Goal: Transaction & Acquisition: Purchase product/service

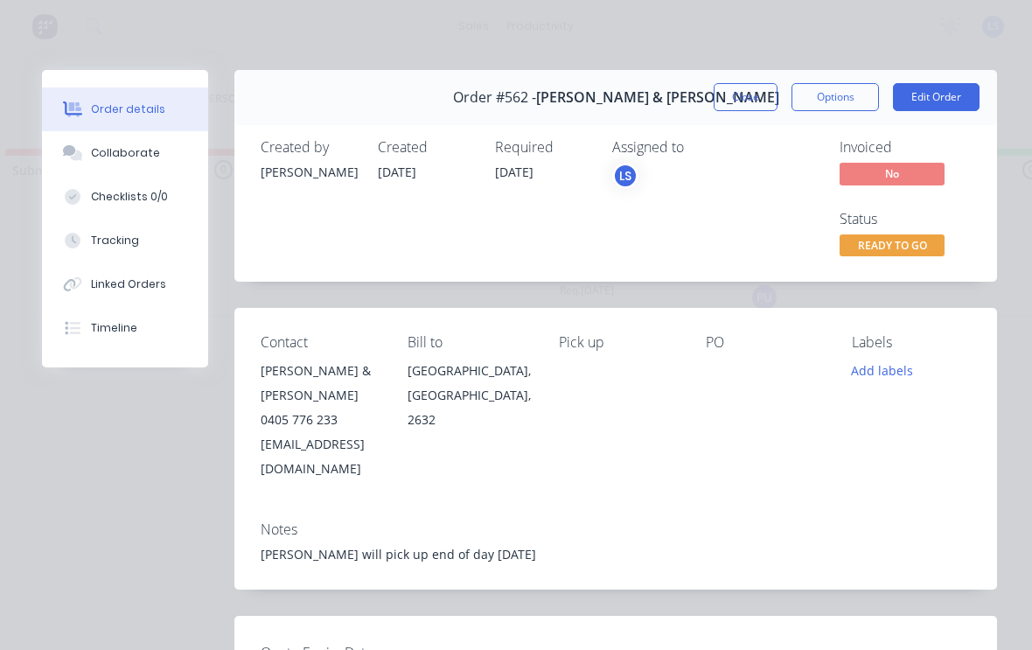
click at [755, 98] on button "Close" at bounding box center [745, 97] width 64 height 28
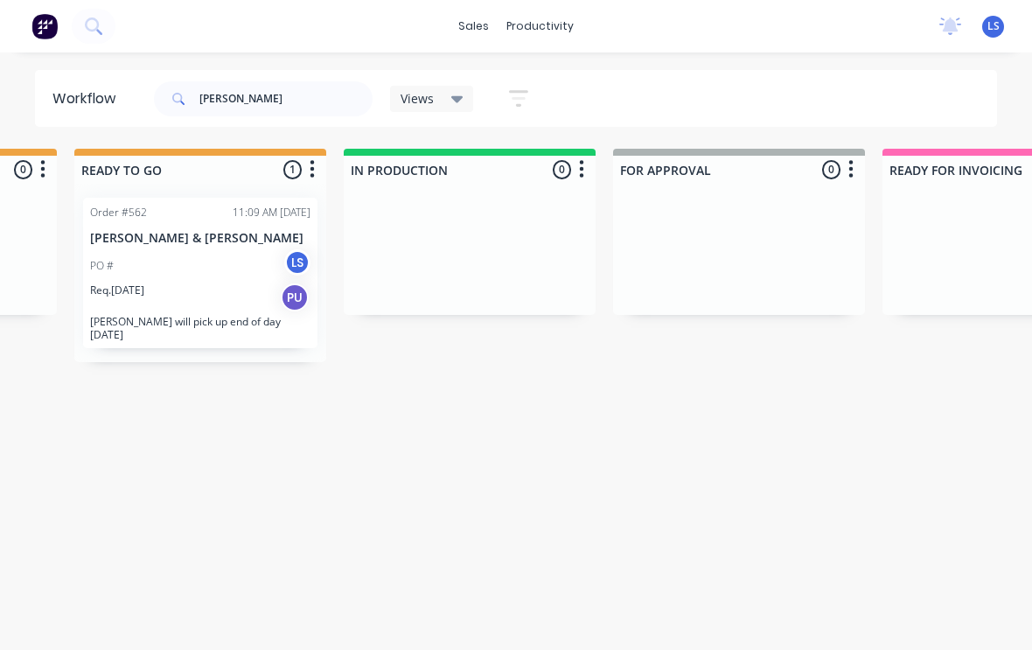
scroll to position [0, 713]
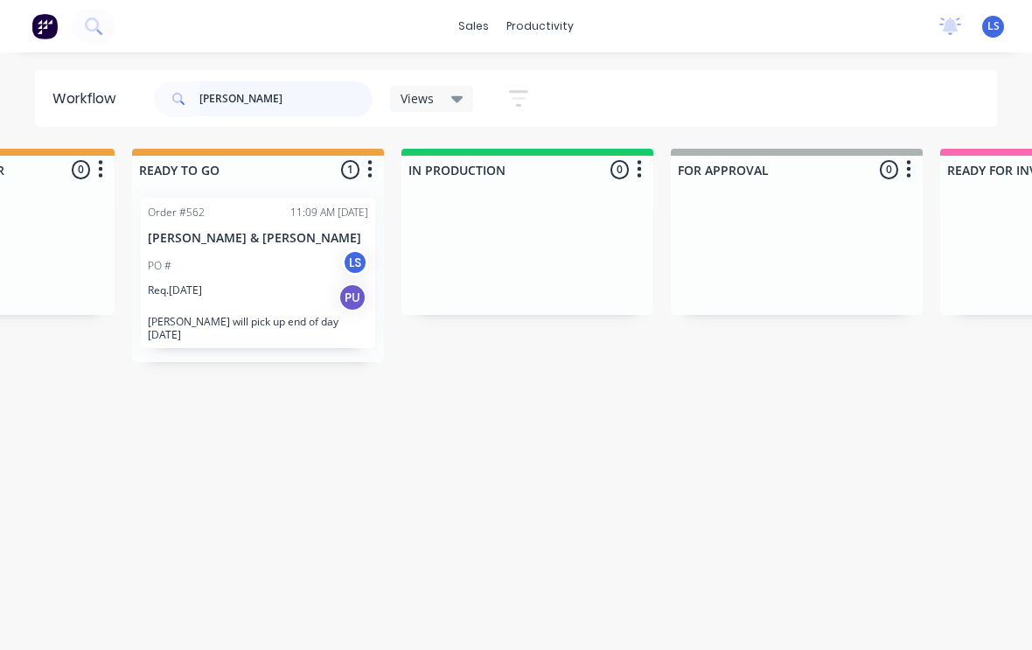
click at [288, 101] on input "Igor" at bounding box center [285, 98] width 173 height 35
type input "I"
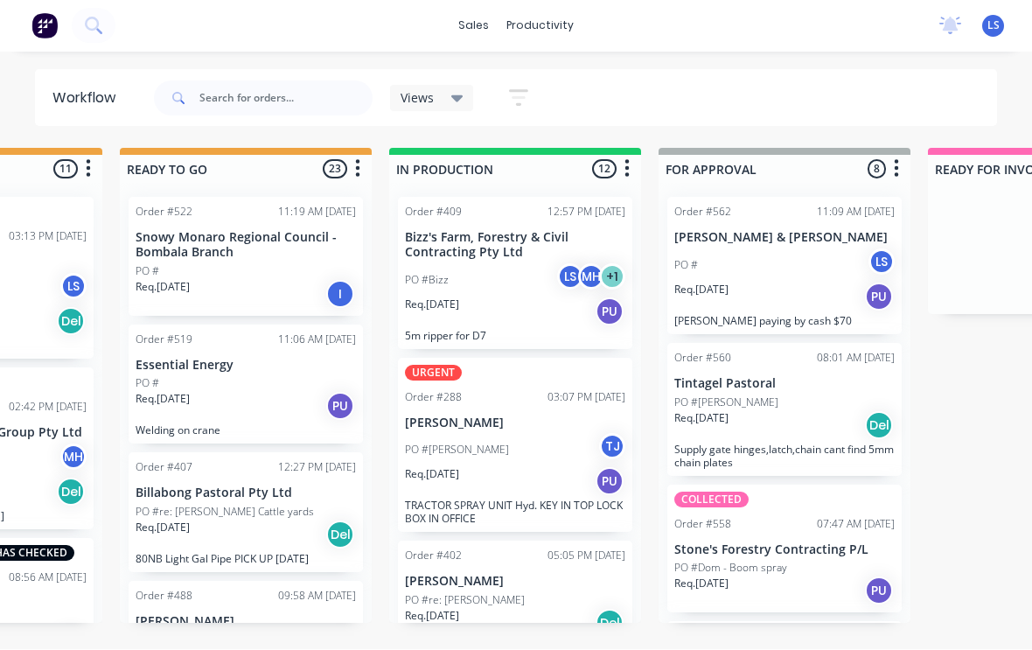
scroll to position [3, 725]
click at [518, 313] on div "Req. 14/08/25 PU" at bounding box center [516, 312] width 220 height 30
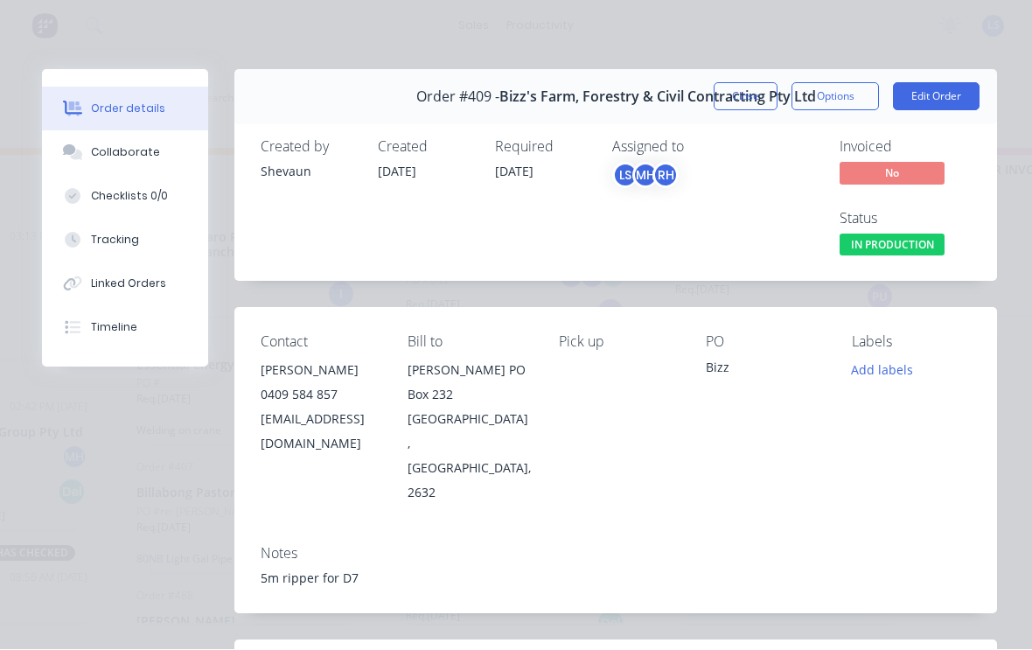
click at [152, 233] on button "Tracking" at bounding box center [125, 241] width 166 height 44
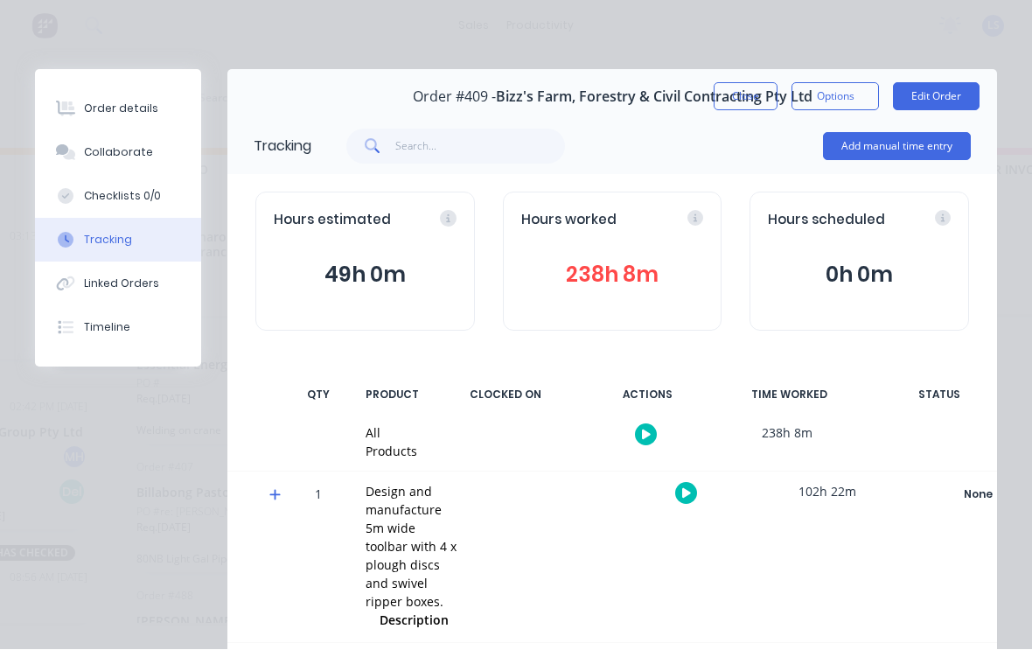
click at [622, 288] on button "238h 8m" at bounding box center [612, 275] width 183 height 33
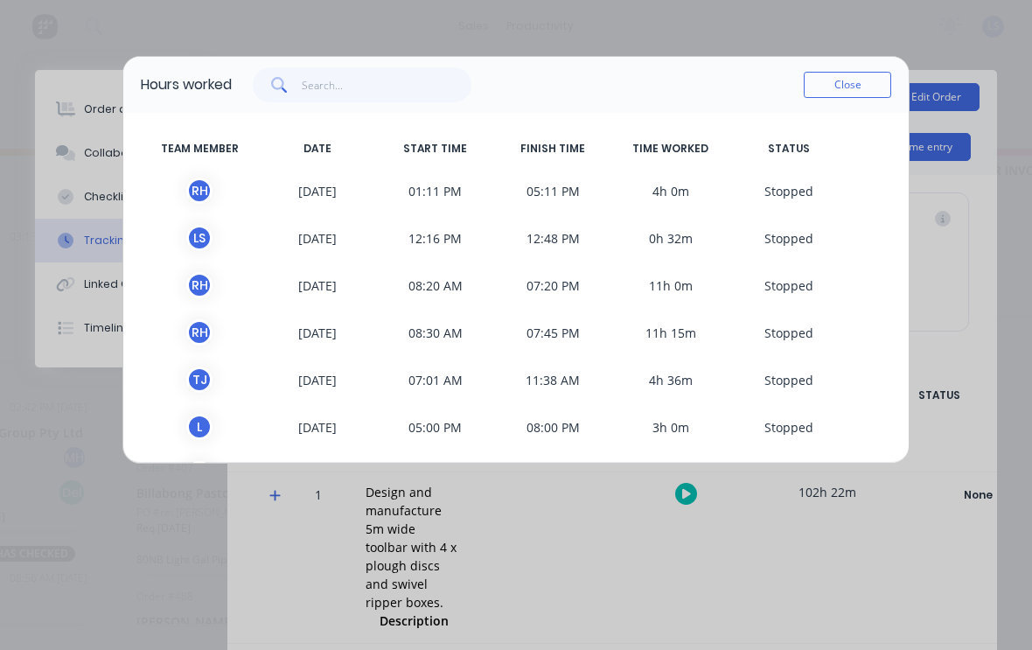
click at [884, 79] on button "Close" at bounding box center [846, 85] width 87 height 26
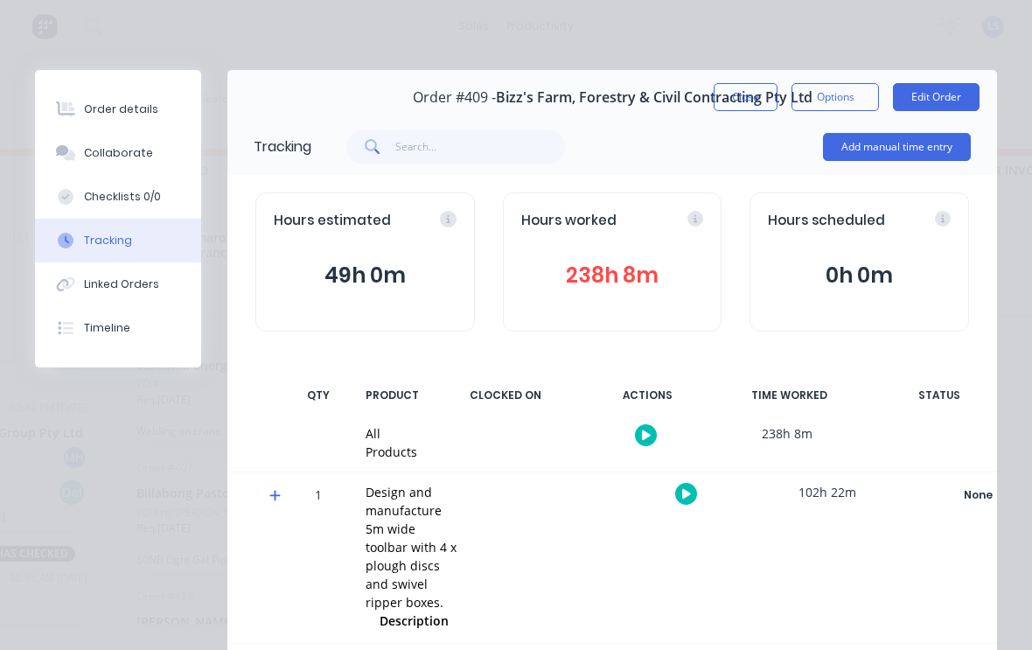
click at [927, 147] on button "Add manual time entry" at bounding box center [897, 147] width 148 height 28
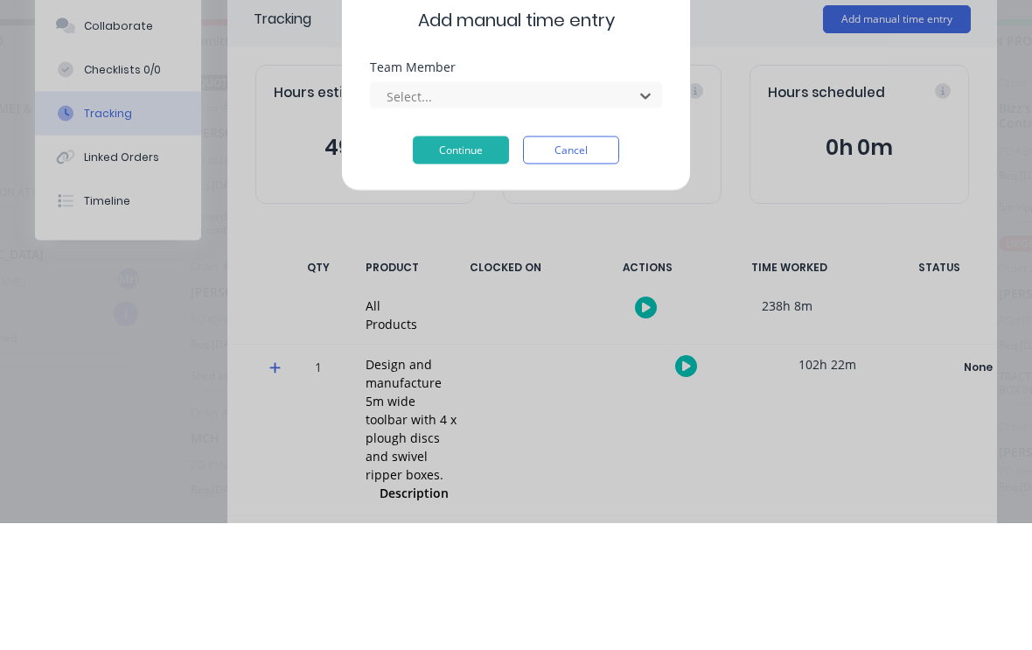
scroll to position [3, 0]
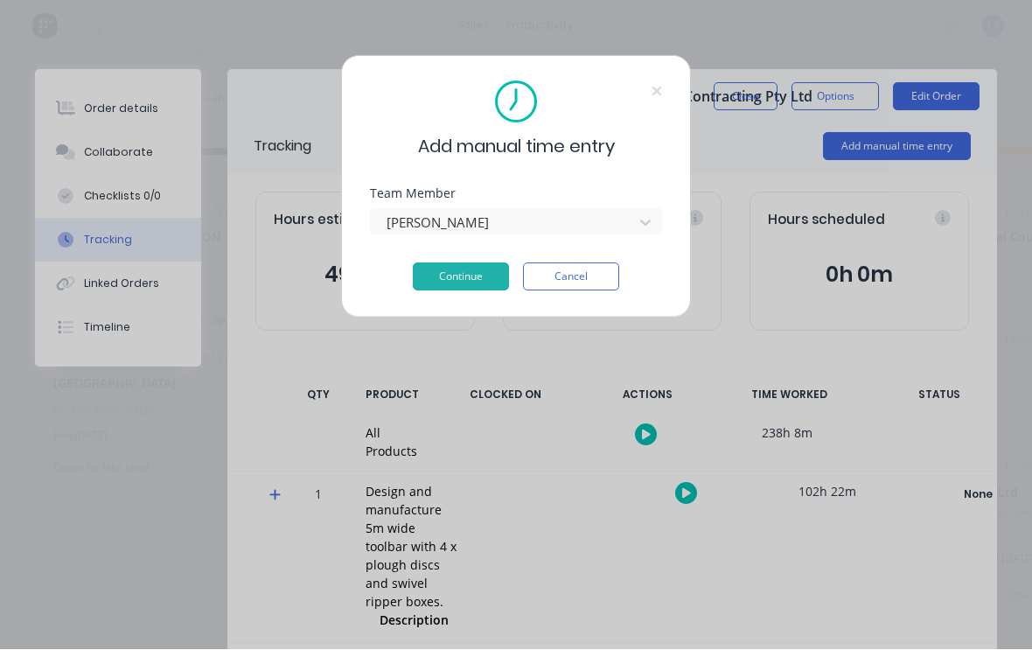
click at [476, 274] on button "Continue" at bounding box center [461, 277] width 96 height 28
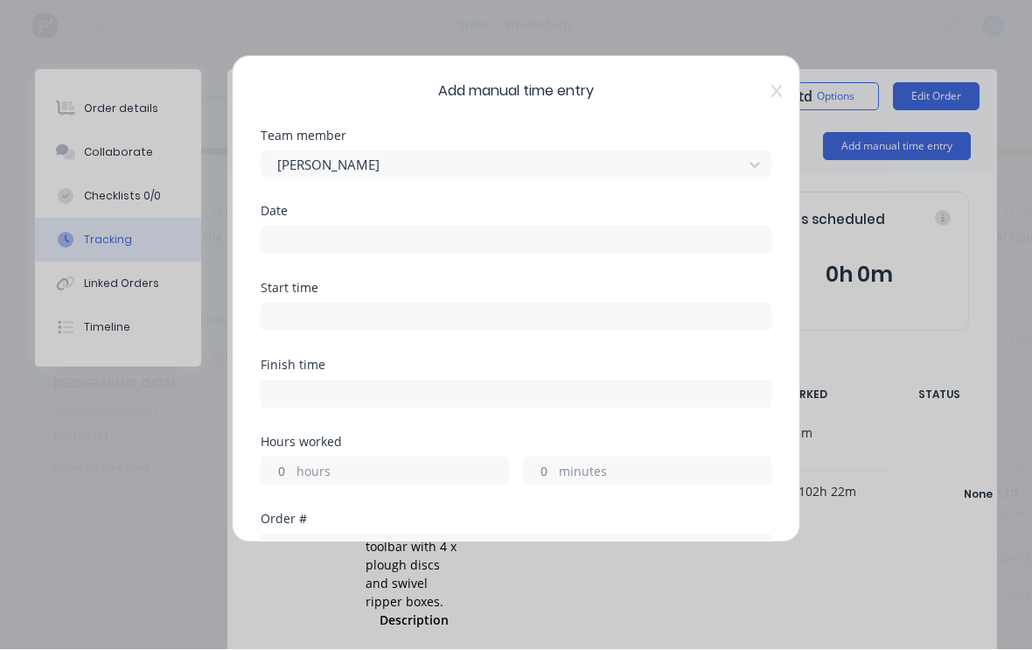
click at [628, 235] on input at bounding box center [515, 240] width 509 height 26
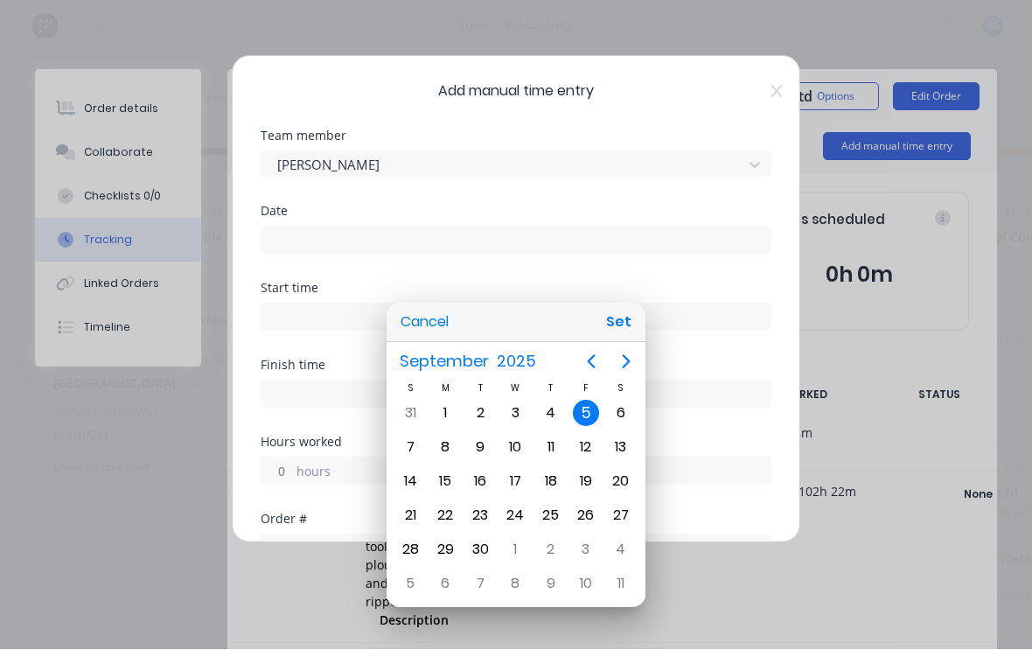
click at [617, 320] on button "Set" at bounding box center [618, 322] width 39 height 31
type input "05/09/2025"
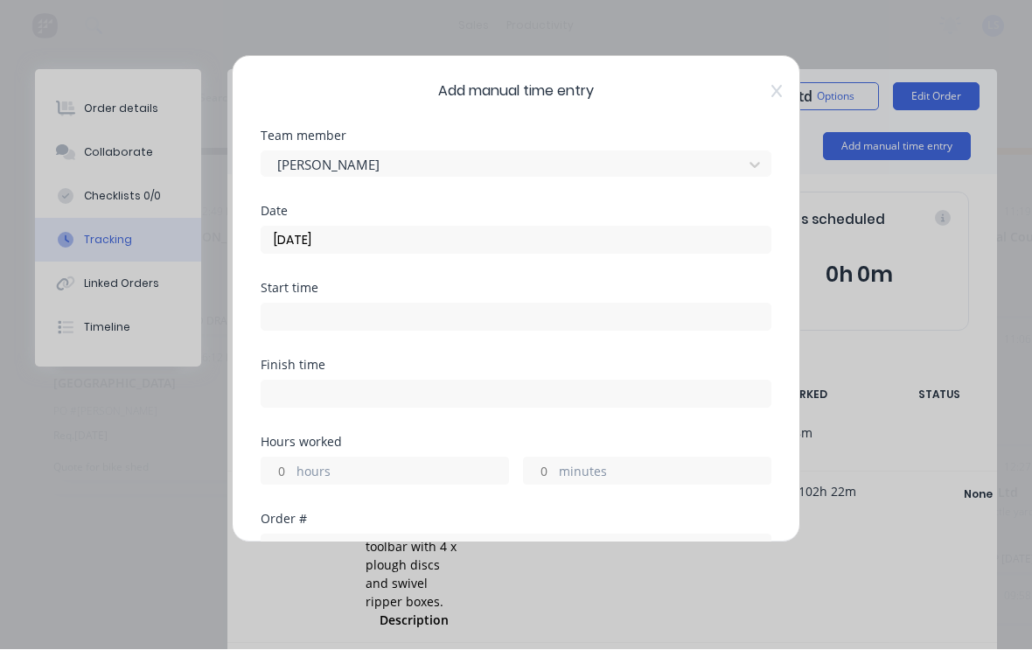
click at [532, 323] on input at bounding box center [515, 317] width 509 height 26
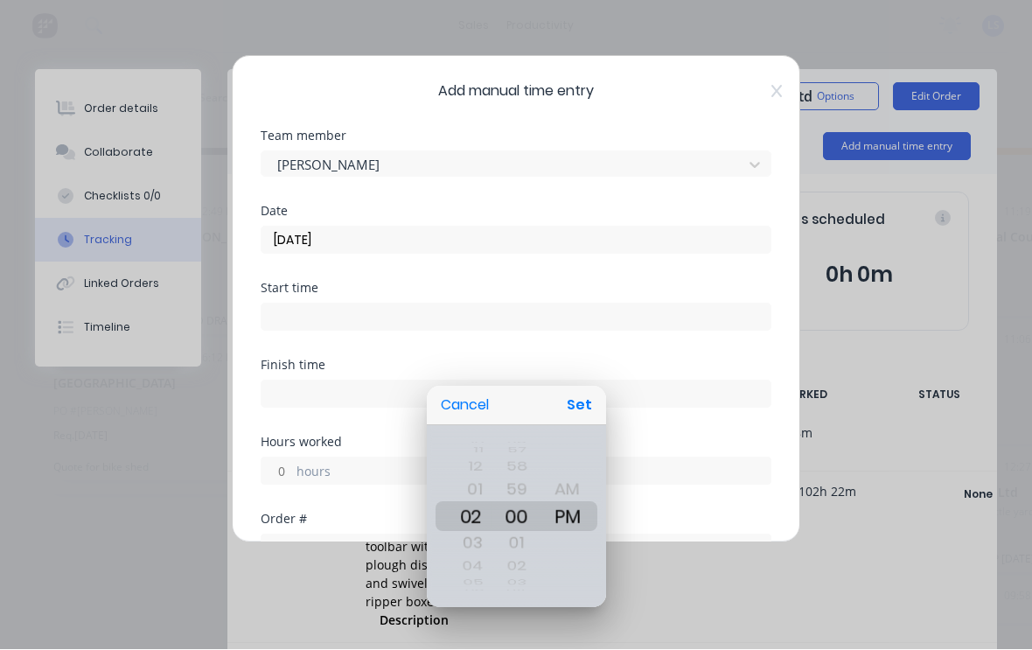
click at [583, 400] on button "Set" at bounding box center [579, 405] width 39 height 31
type input "02:00 PM"
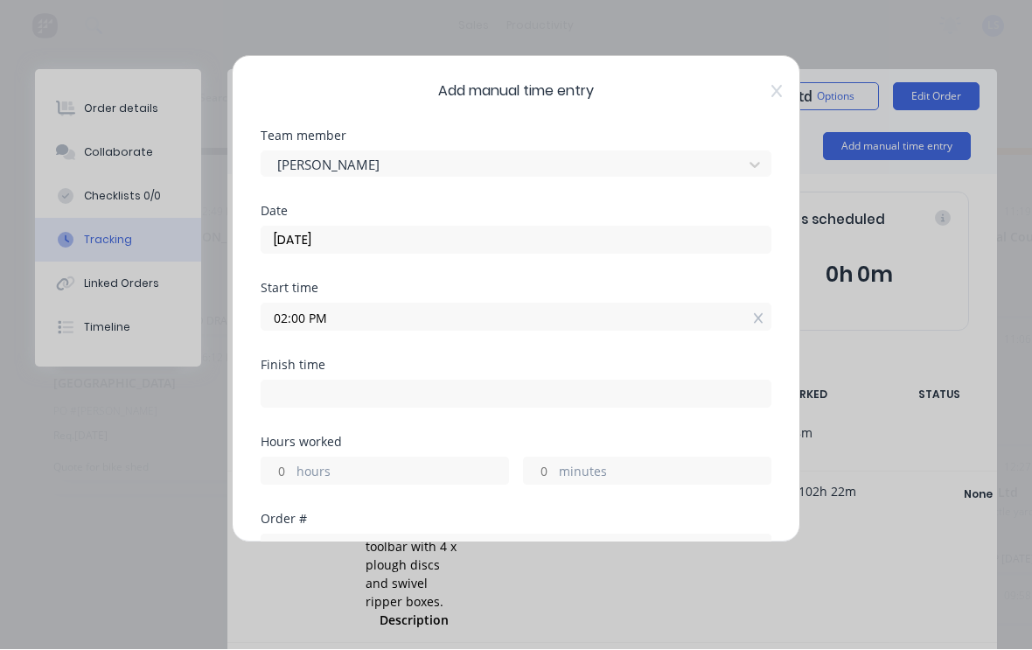
click at [459, 393] on input at bounding box center [515, 394] width 509 height 26
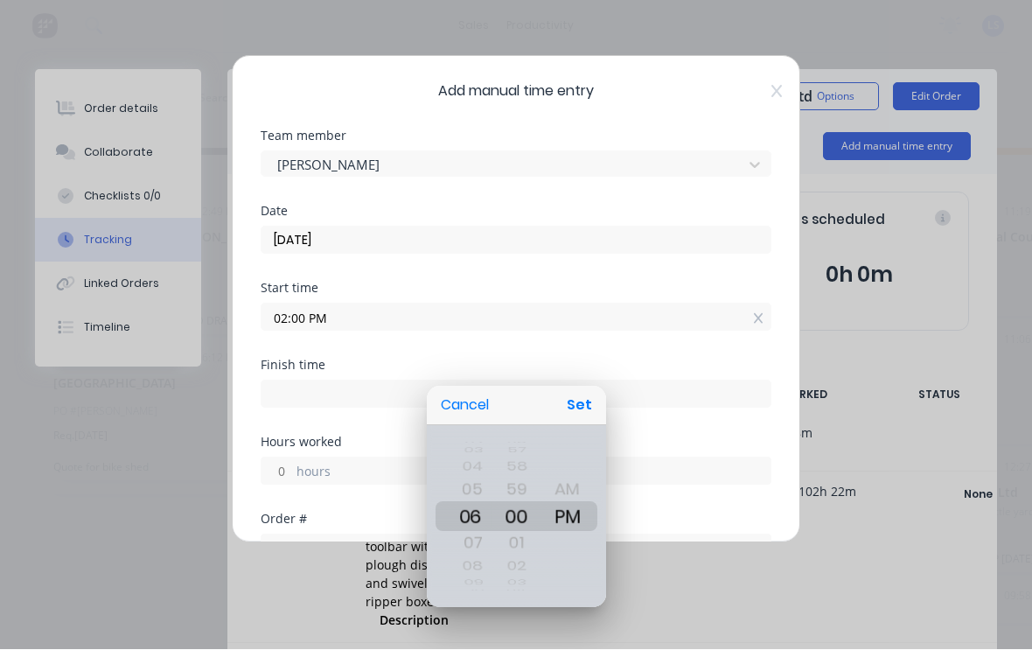
click at [579, 398] on button "Set" at bounding box center [579, 405] width 39 height 31
type input "06:00 PM"
type input "4"
type input "0"
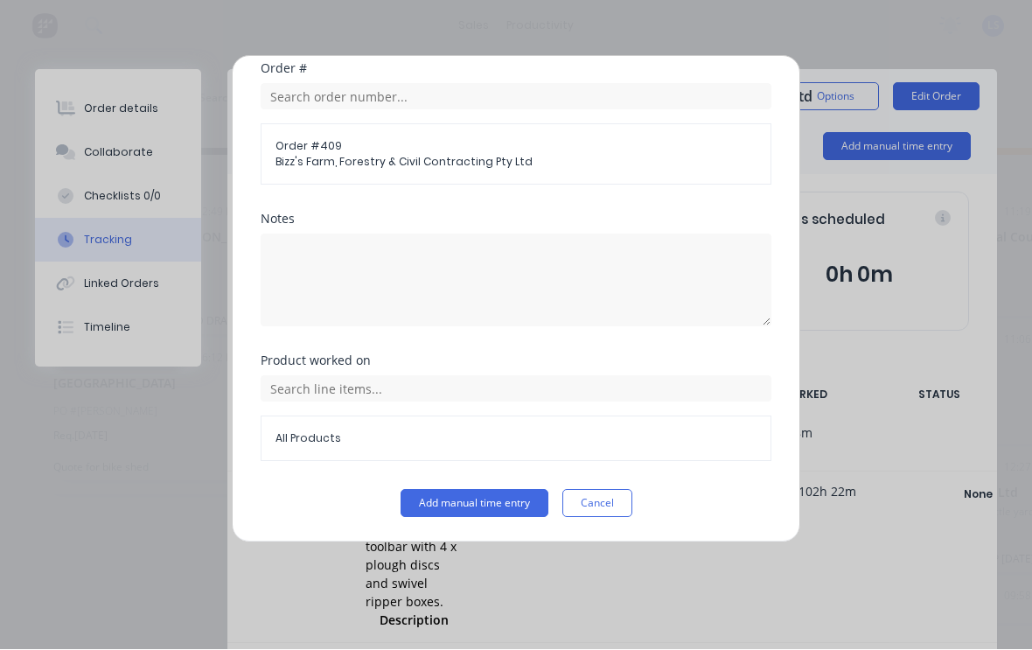
scroll to position [450, 0]
click at [479, 503] on button "Add manual time entry" at bounding box center [474, 504] width 148 height 28
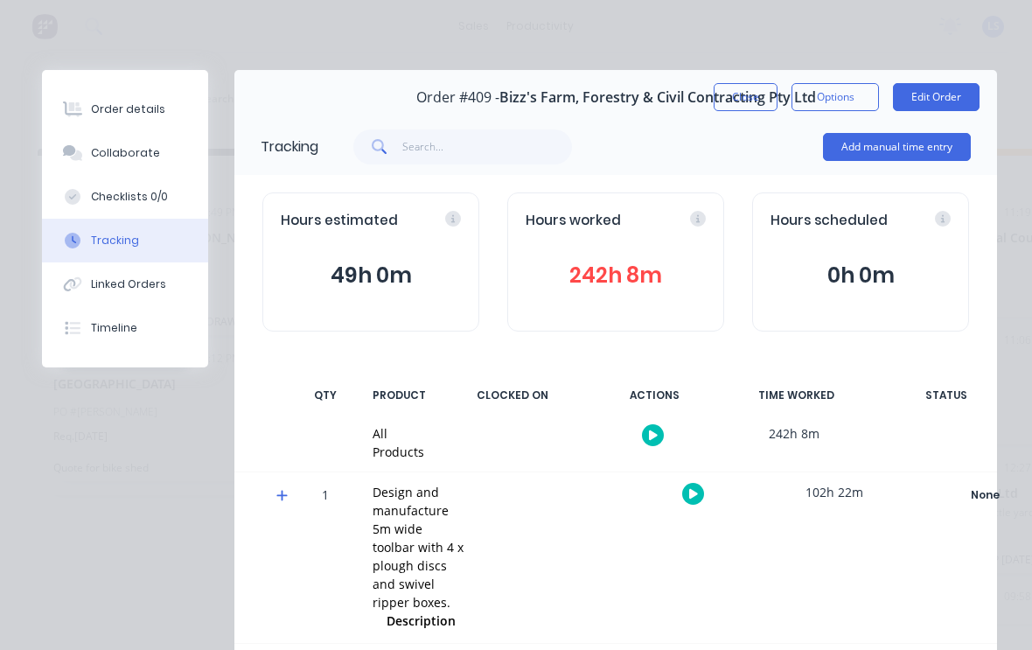
click at [165, 111] on button "Order details" at bounding box center [125, 109] width 166 height 44
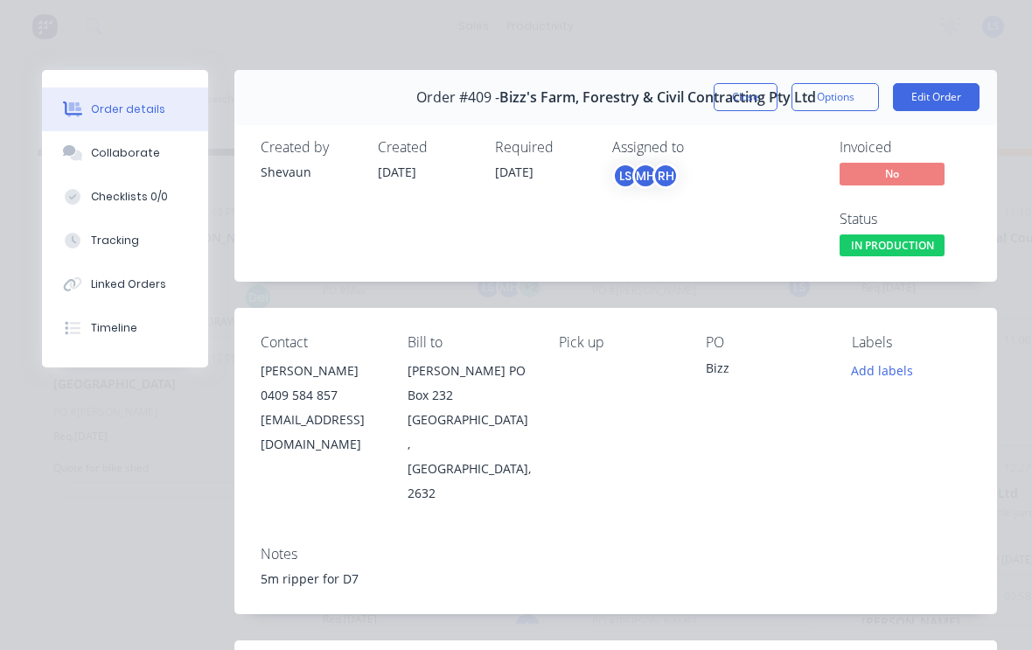
scroll to position [0, 0]
click at [951, 89] on button "Edit Order" at bounding box center [936, 97] width 87 height 28
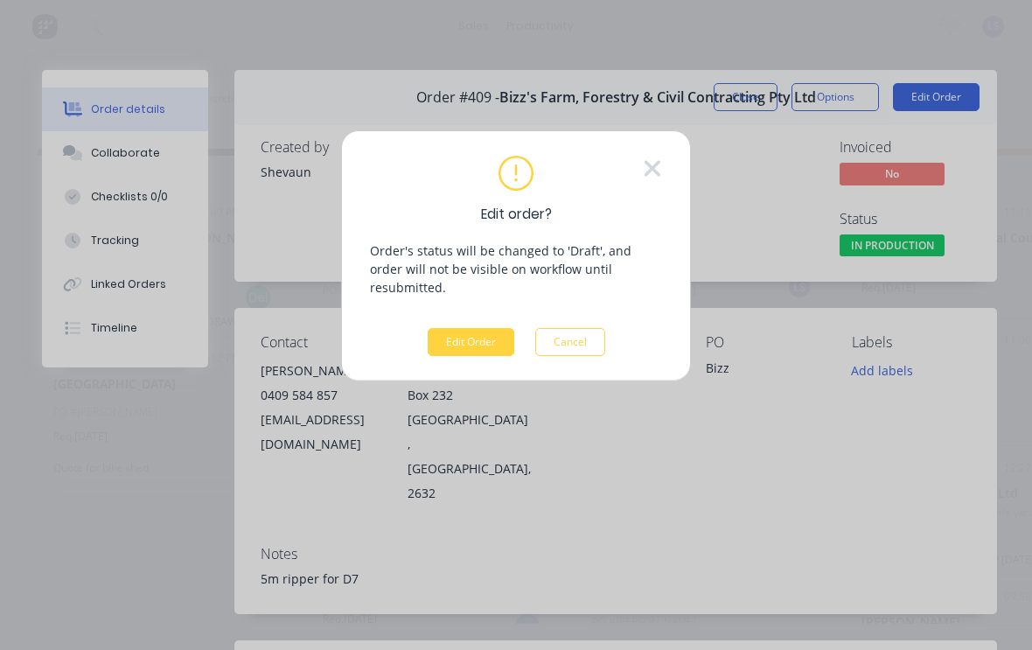
click at [482, 328] on button "Edit Order" at bounding box center [471, 342] width 87 height 28
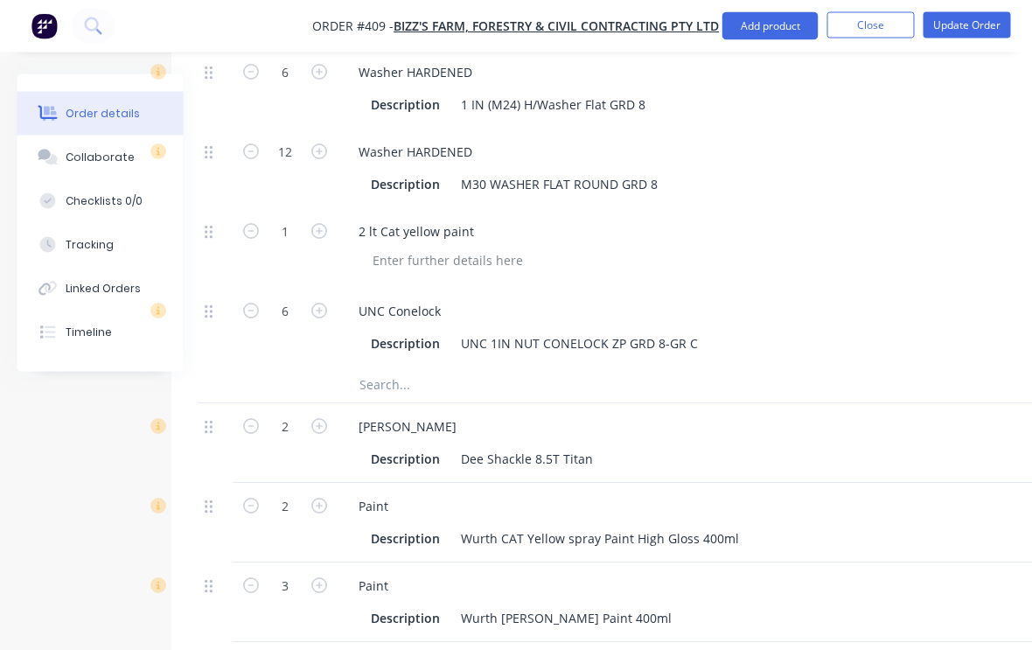
scroll to position [2994, 38]
click at [414, 380] on input "text" at bounding box center [534, 384] width 350 height 35
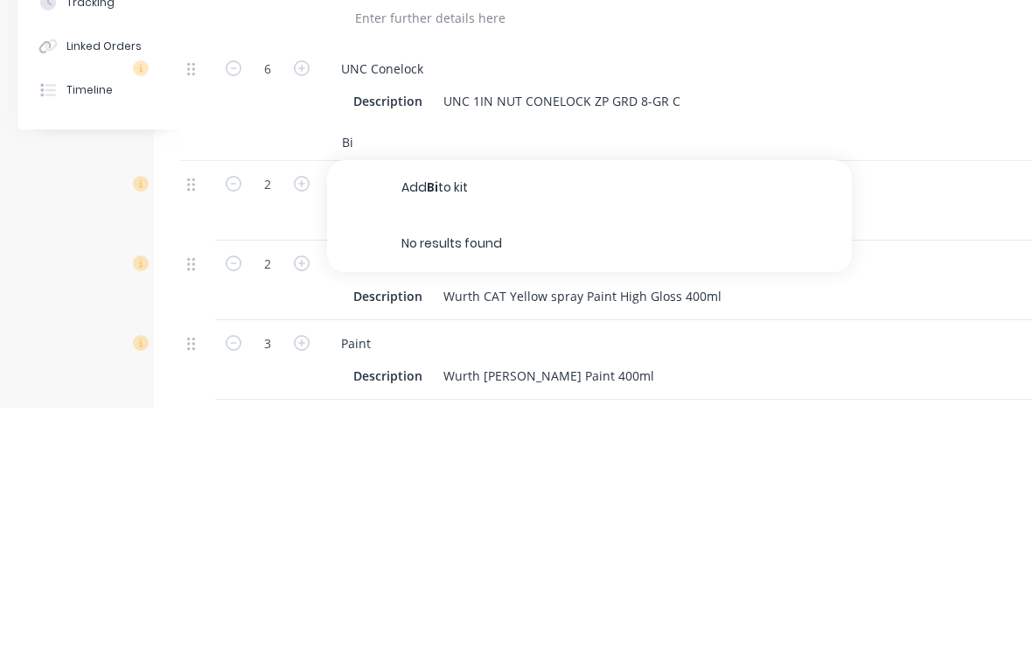
type input "B"
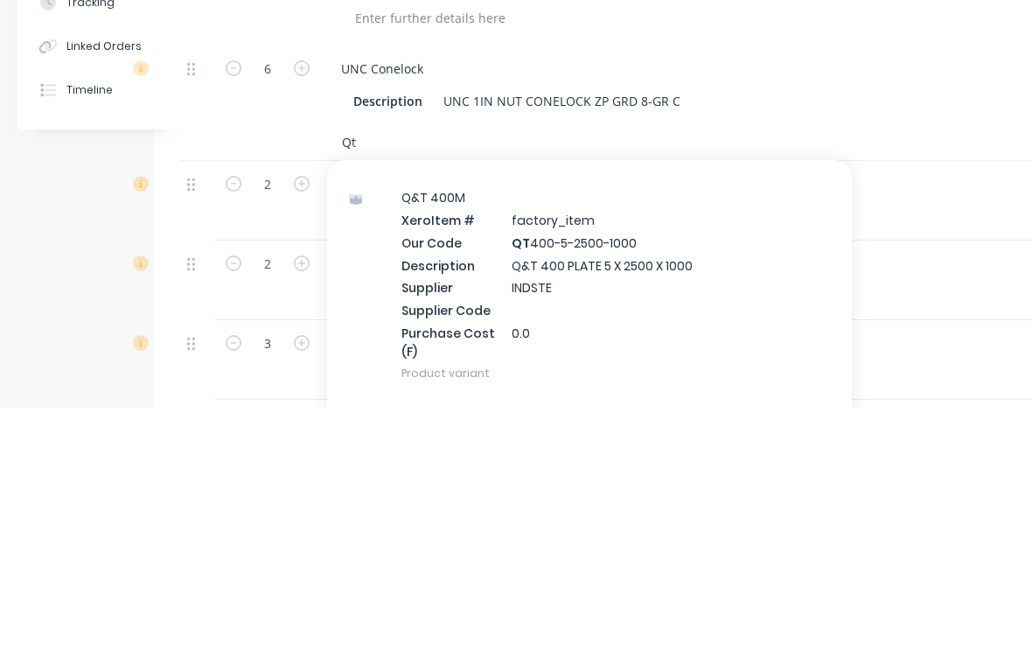
scroll to position [618, 0]
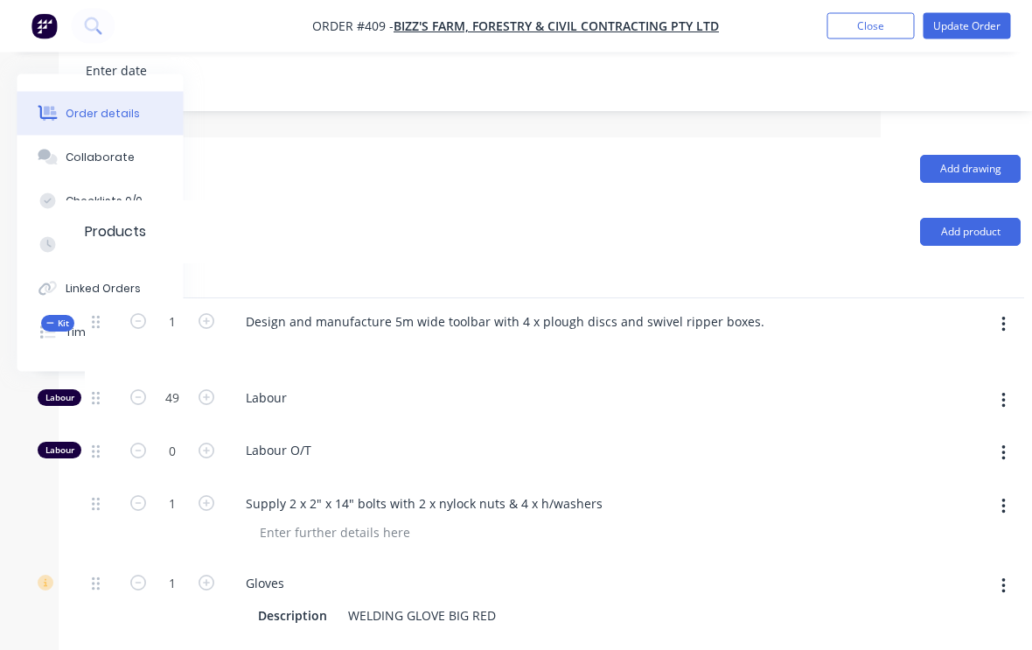
click at [996, 334] on button "button" at bounding box center [1004, 324] width 41 height 31
click at [963, 383] on div "Add product to kit" at bounding box center [940, 370] width 135 height 25
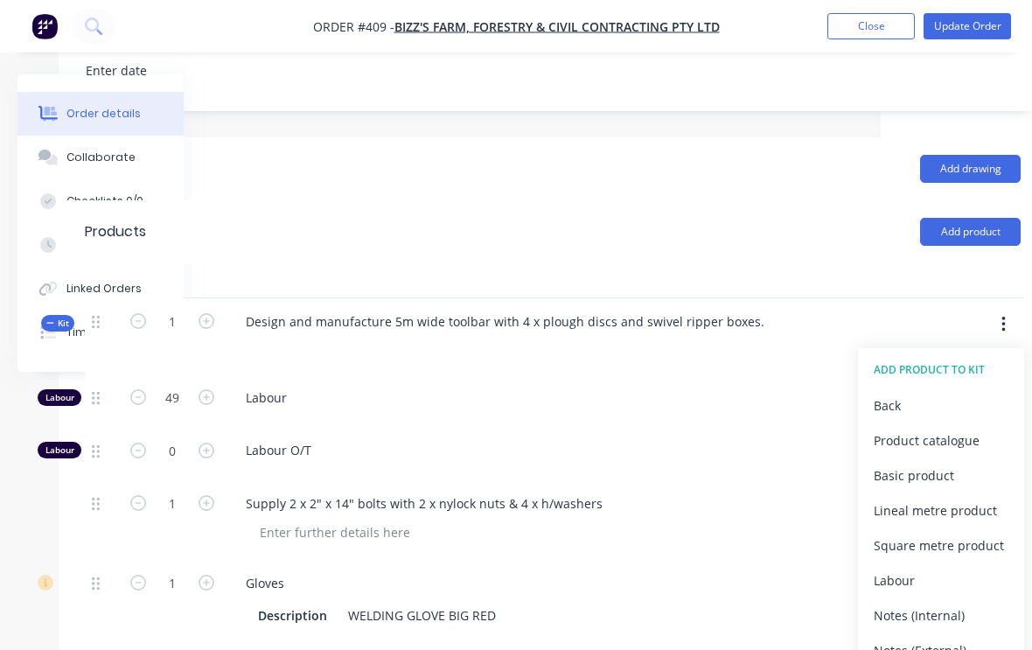
click at [934, 450] on div "Product catalogue" at bounding box center [940, 440] width 135 height 25
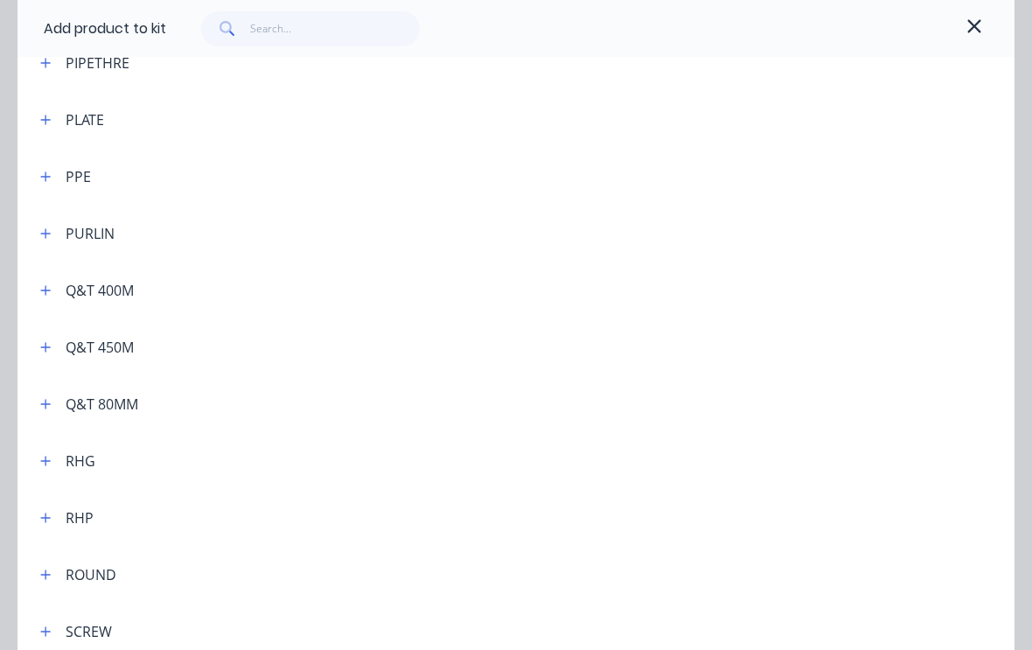
scroll to position [4370, 0]
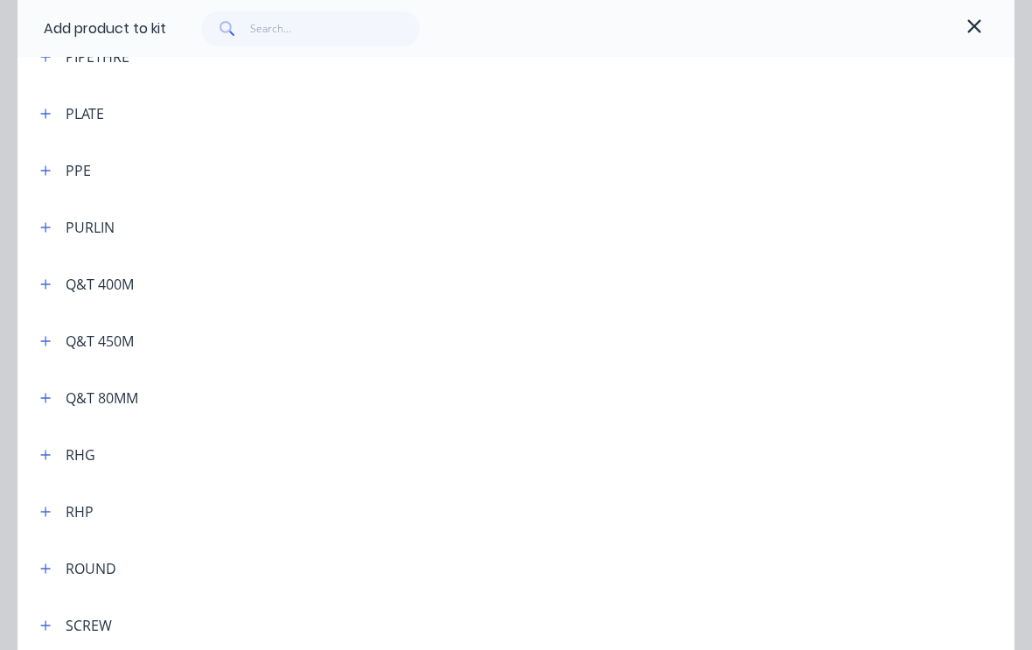
click at [48, 402] on icon "button" at bounding box center [45, 398] width 10 height 12
click at [224, 491] on span "Q&T 80MM (m2)" at bounding box center [488, 491] width 702 height 18
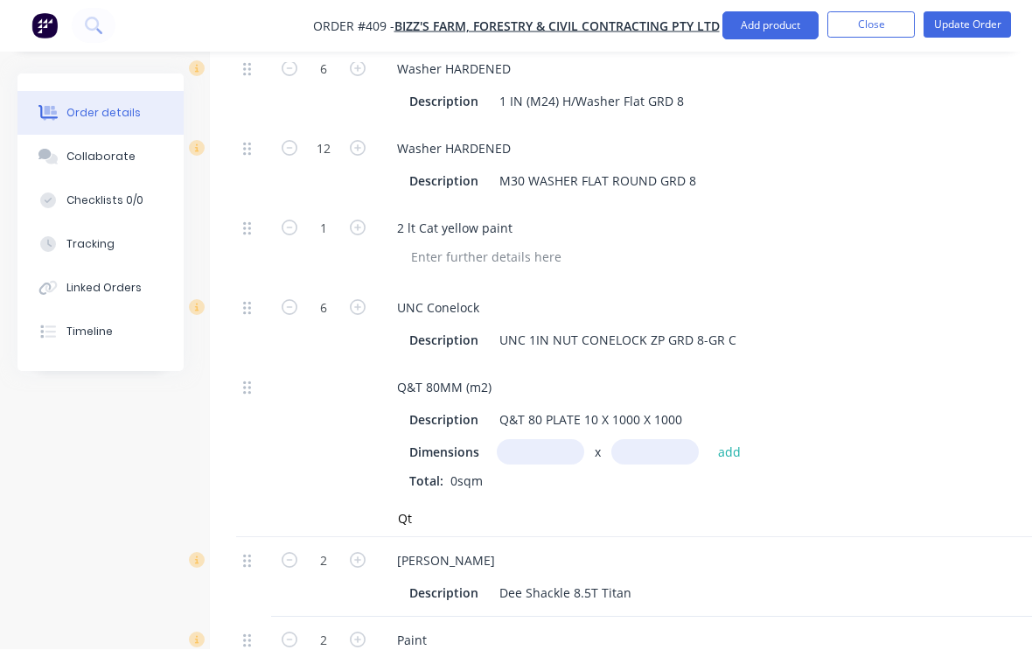
scroll to position [2998, 0]
click at [531, 536] on input "Qt" at bounding box center [572, 518] width 350 height 35
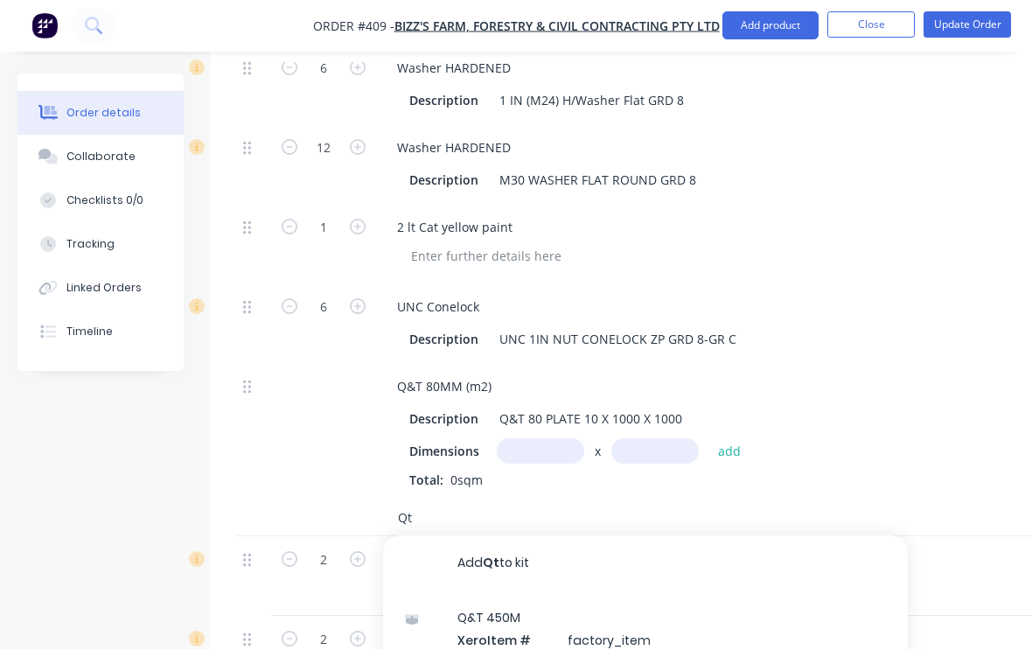
scroll to position [3019, 56]
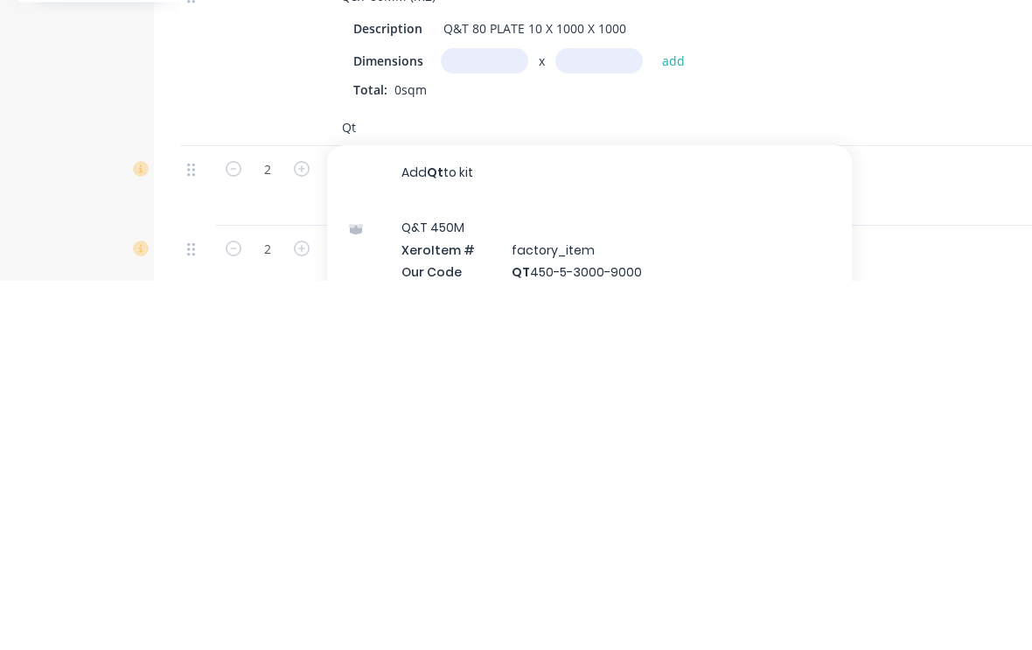
type input "Q"
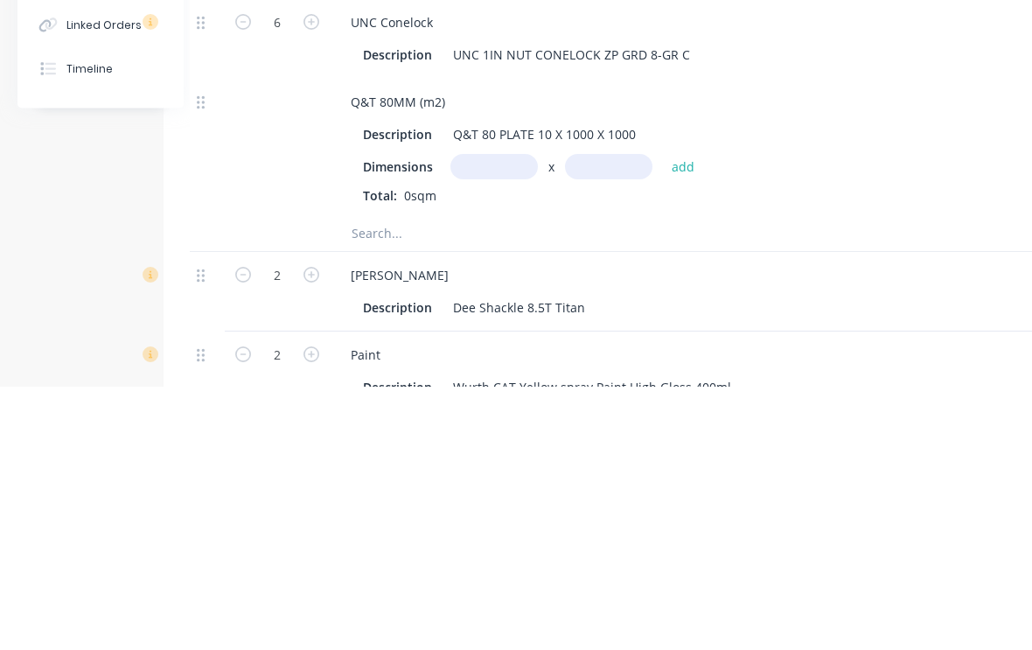
scroll to position [3019, 46]
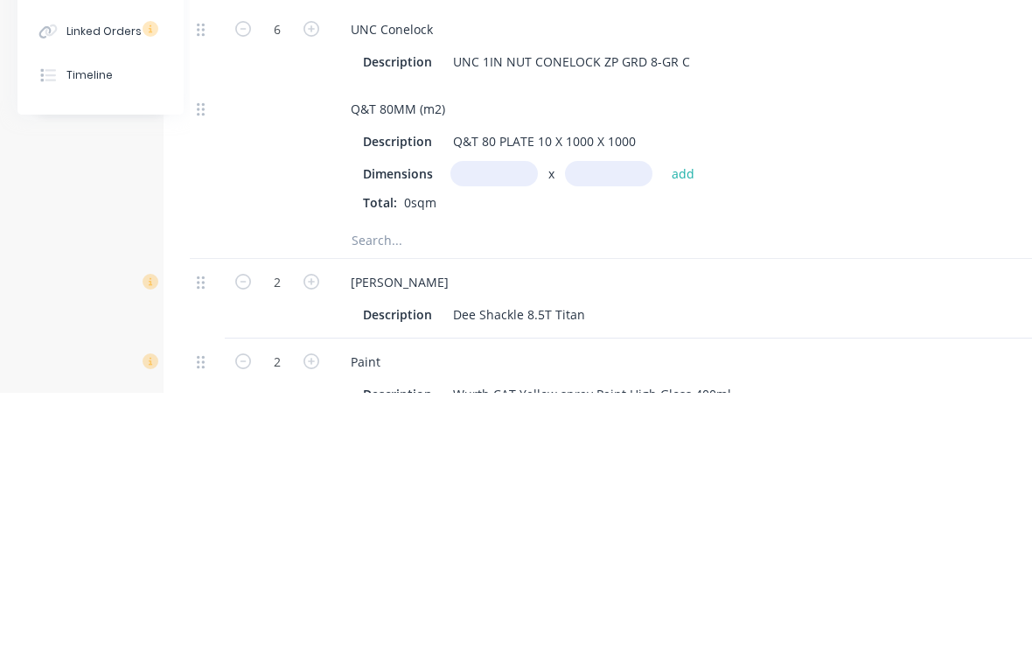
click at [503, 418] on input "text" at bounding box center [493, 430] width 87 height 25
type input "3"
click at [613, 418] on input "text" at bounding box center [608, 430] width 87 height 25
type input "0.35m"
type input ".35"
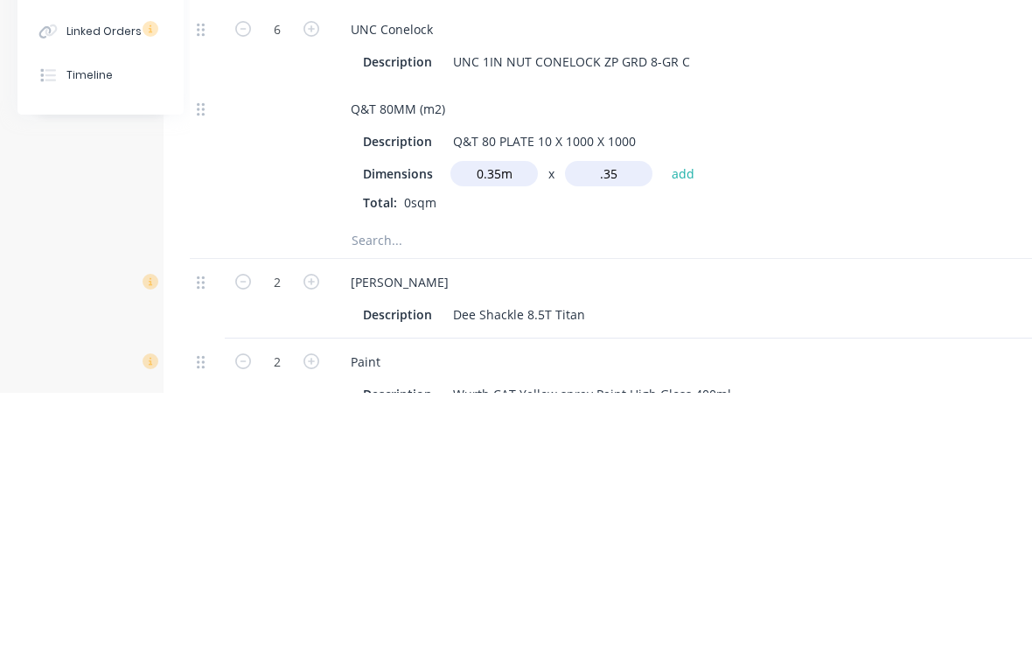
click at [682, 419] on button "add" at bounding box center [683, 431] width 41 height 24
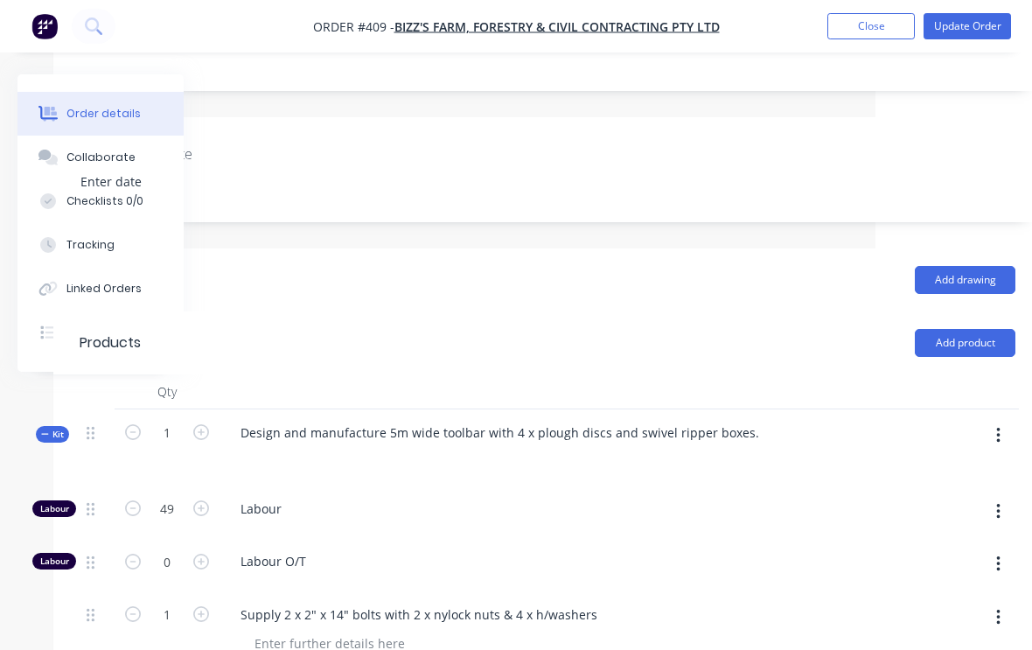
scroll to position [421, 184]
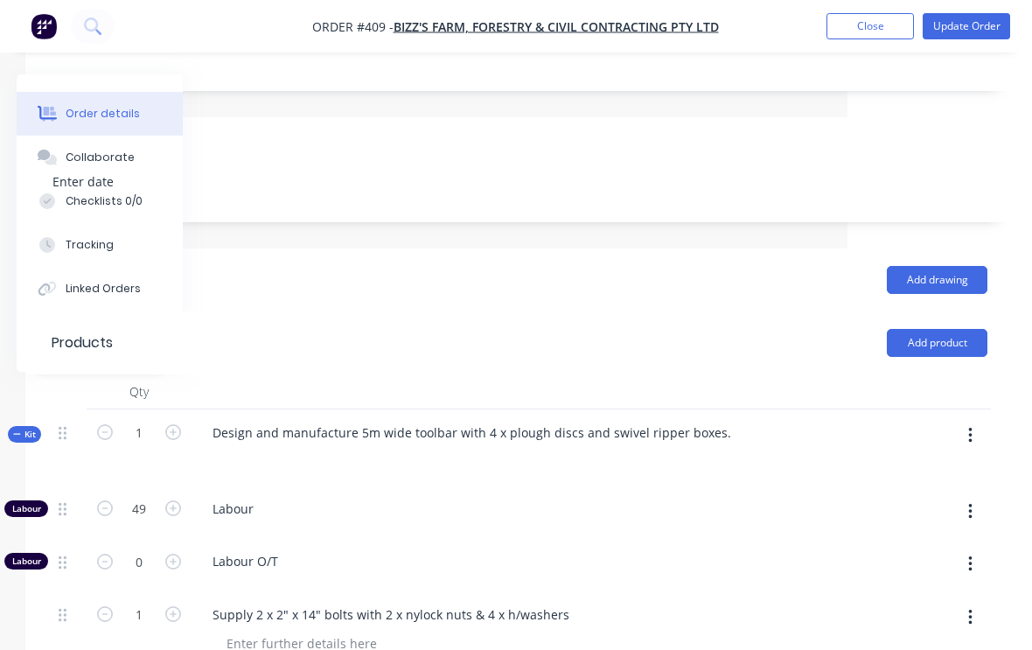
click at [950, 350] on button "Add product" at bounding box center [937, 343] width 101 height 28
click at [757, 565] on span "Labour O/T" at bounding box center [548, 561] width 671 height 18
click at [977, 443] on button "button" at bounding box center [970, 435] width 41 height 31
click at [935, 494] on div "Add product to kit" at bounding box center [908, 481] width 135 height 25
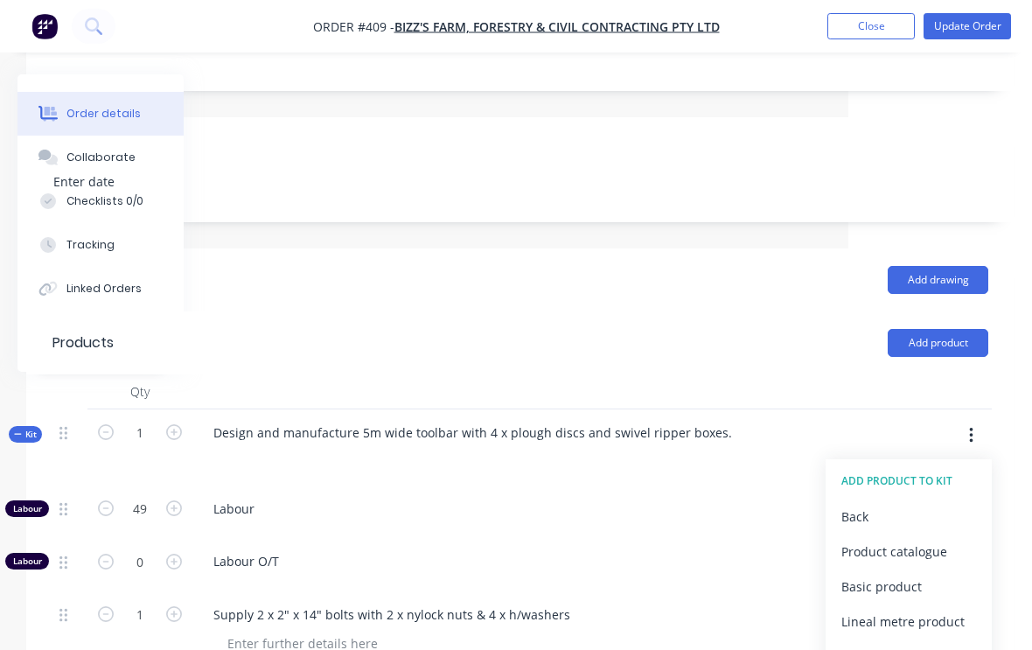
click at [931, 561] on div "Product catalogue" at bounding box center [908, 551] width 135 height 25
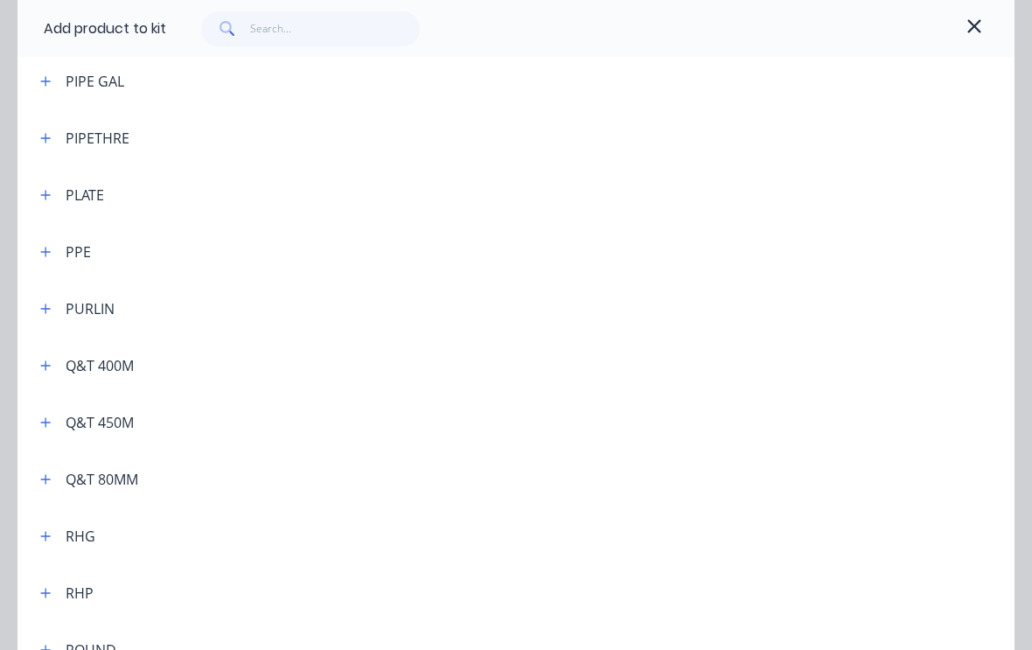
scroll to position [4318, 0]
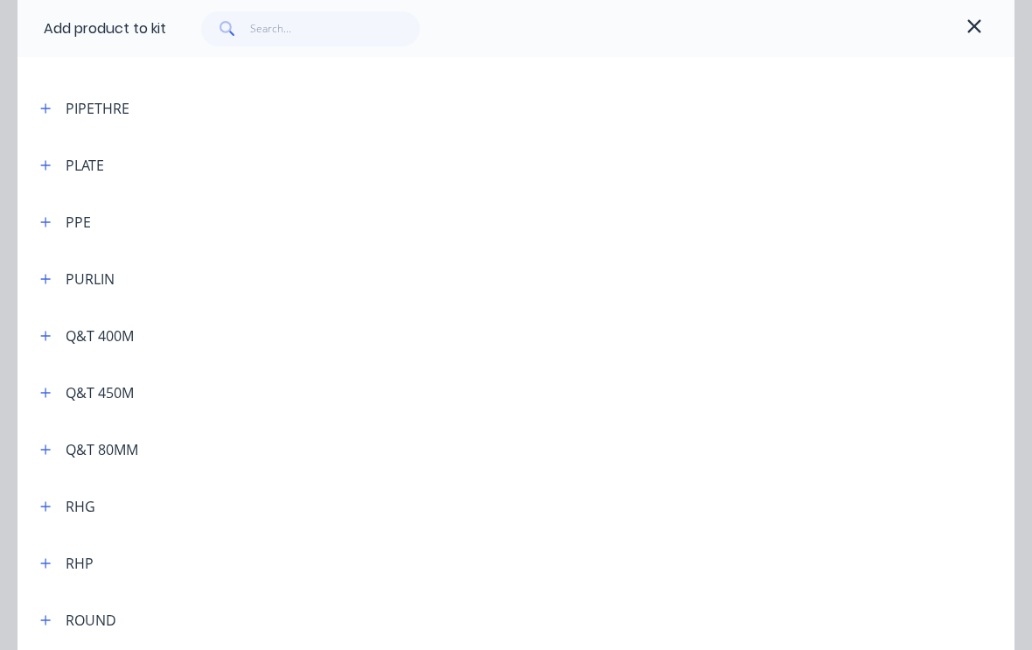
click at [40, 434] on header "Q&T 80MM" at bounding box center [515, 449] width 997 height 57
click at [44, 439] on button "button" at bounding box center [46, 449] width 22 height 22
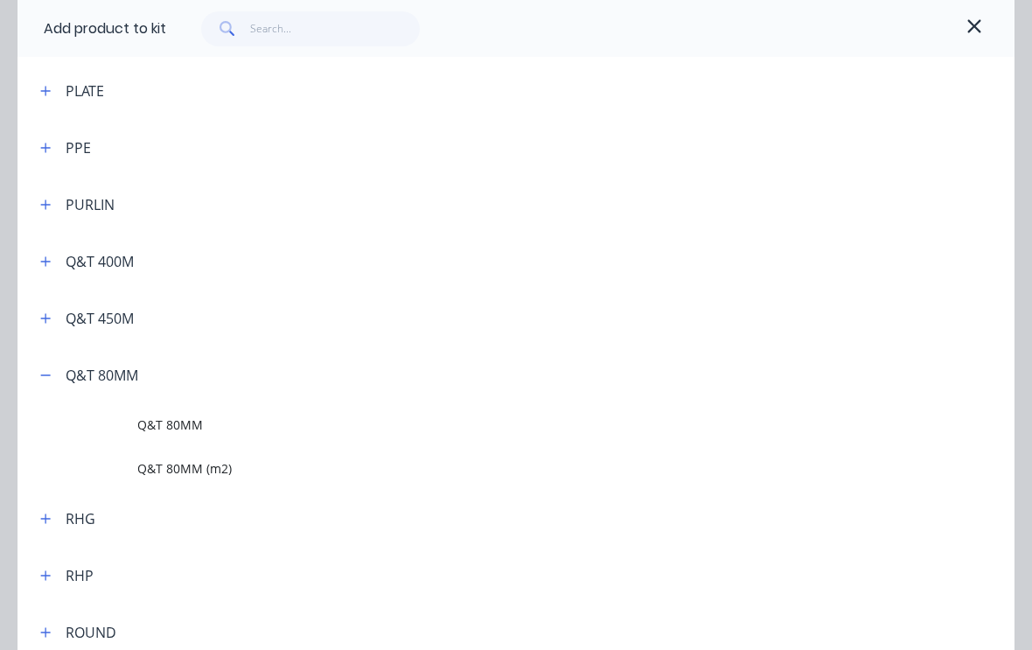
scroll to position [4400, 0]
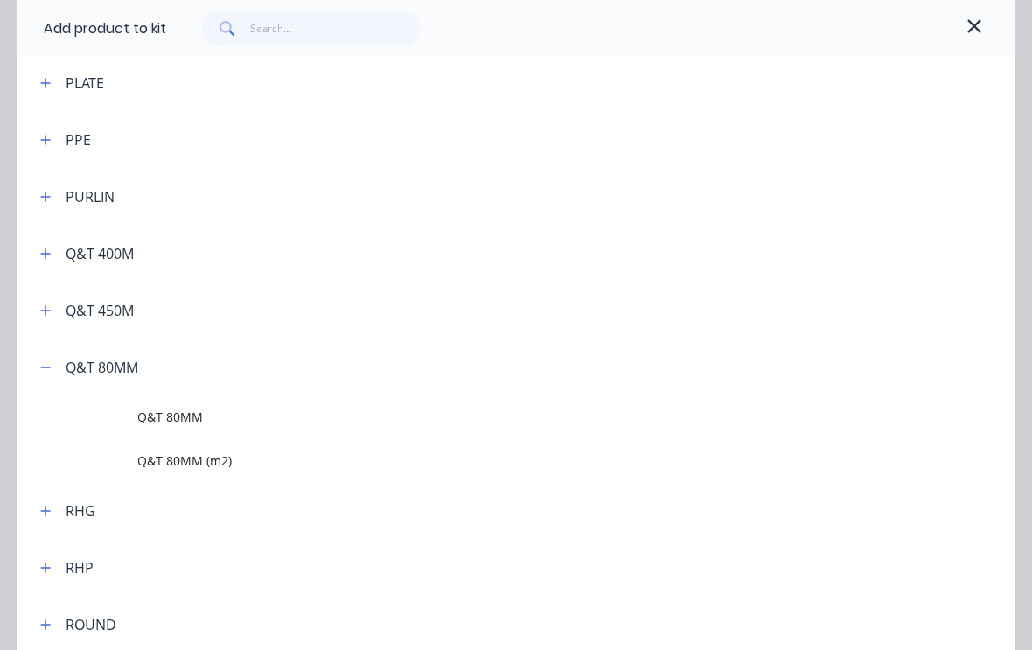
click at [260, 468] on span "Q&T 80MM (m2)" at bounding box center [488, 460] width 702 height 18
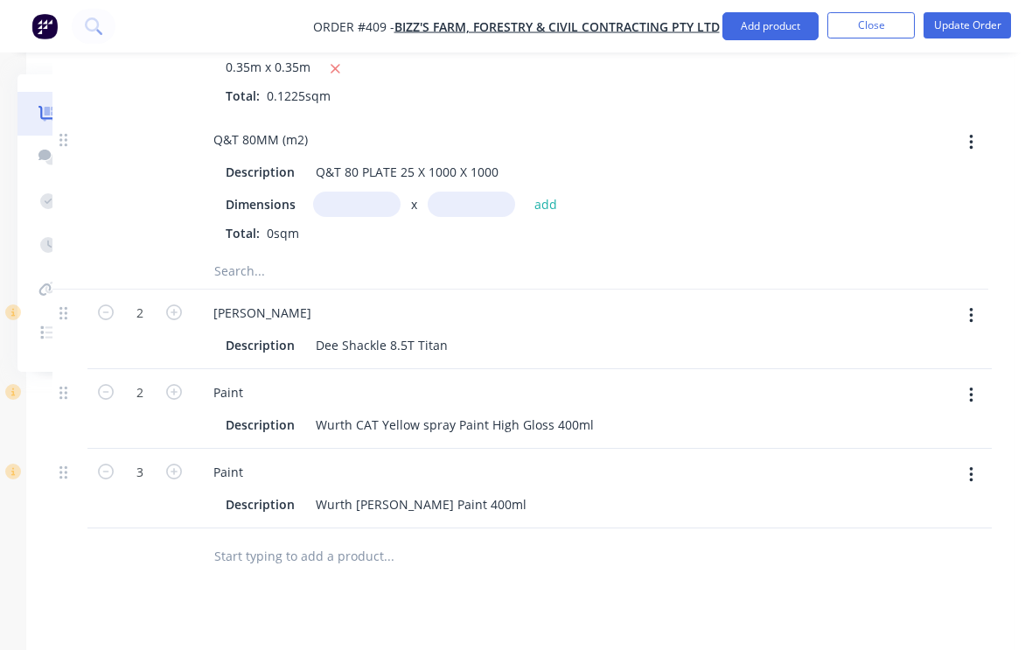
scroll to position [3405, 184]
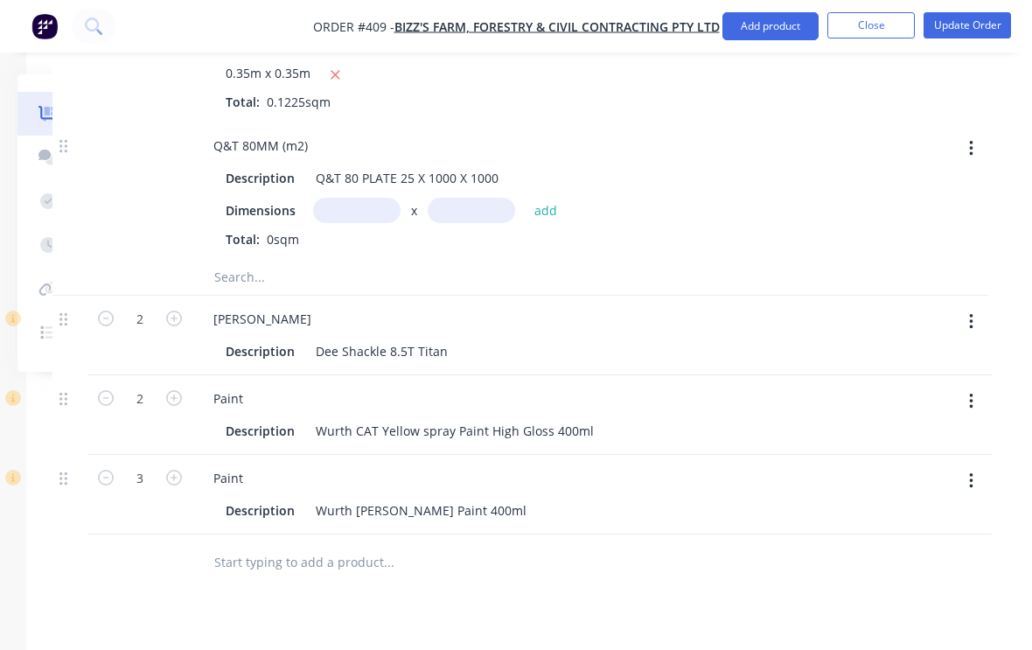
click at [361, 221] on input "text" at bounding box center [356, 210] width 87 height 25
click at [488, 222] on input "text" at bounding box center [471, 210] width 87 height 25
type input "0.6m"
type input "."
type input "1.2"
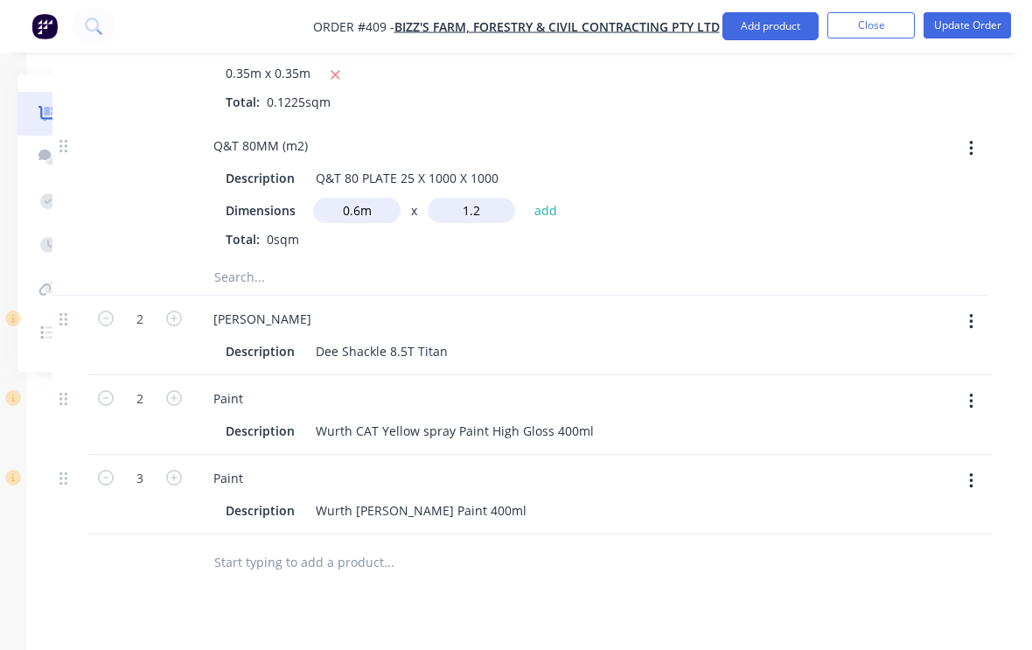
click at [563, 220] on button "add" at bounding box center [545, 210] width 41 height 24
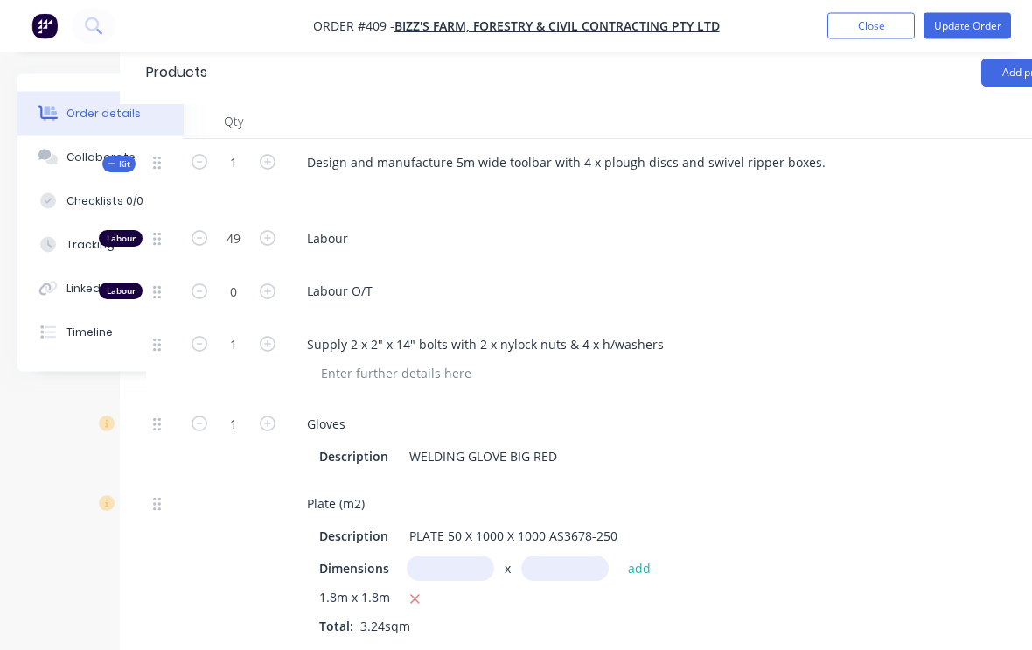
scroll to position [691, 184]
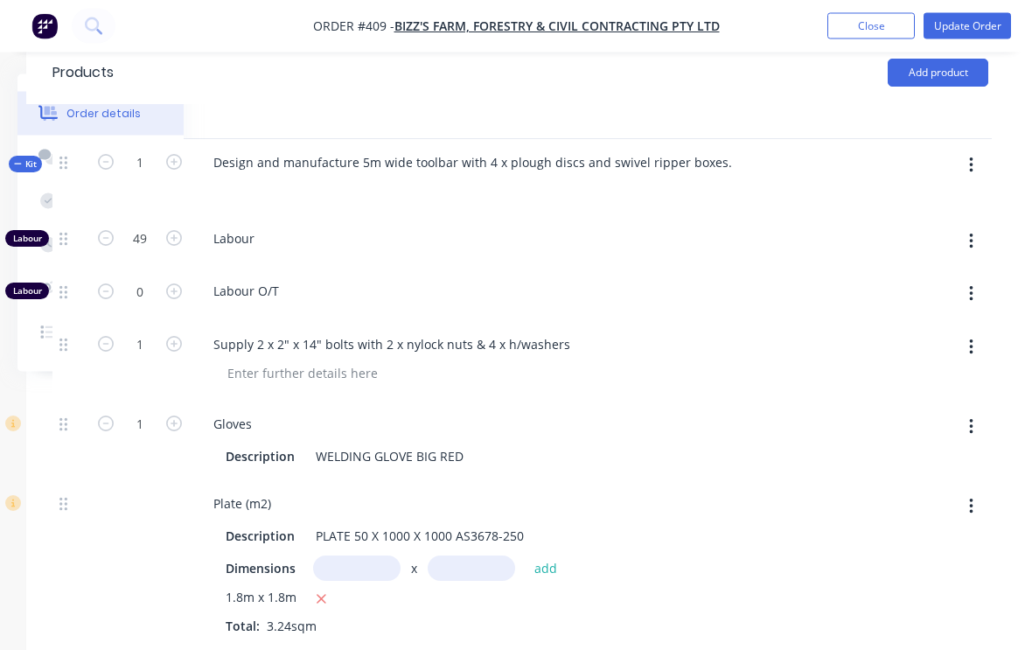
click at [973, 182] on button "button" at bounding box center [970, 165] width 41 height 31
click at [930, 224] on div "Add product to kit" at bounding box center [908, 210] width 135 height 25
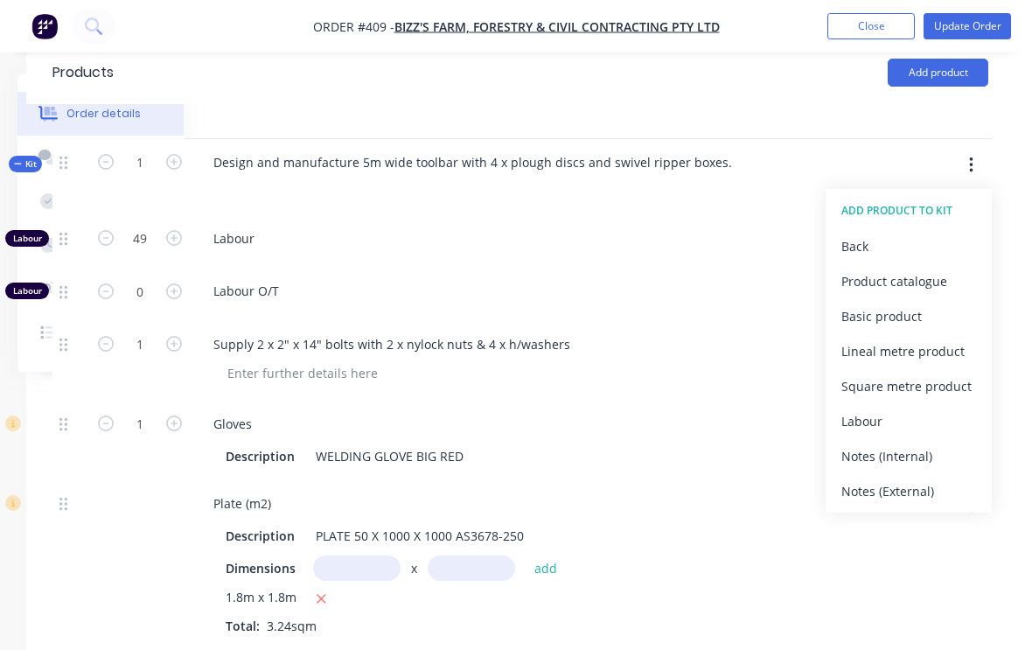
click at [899, 289] on div "Product catalogue" at bounding box center [908, 280] width 135 height 25
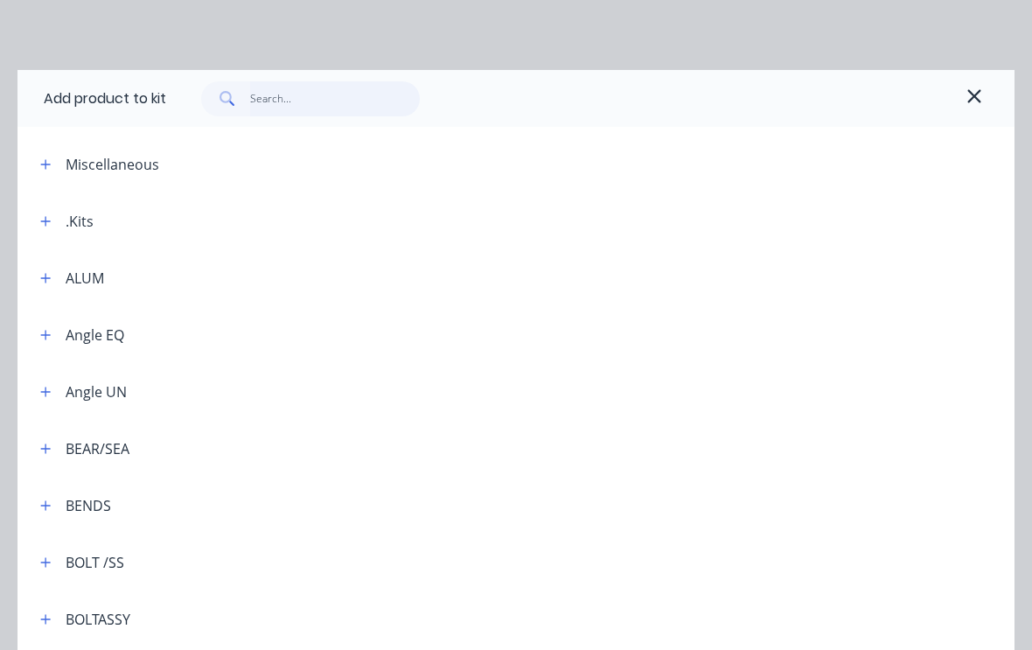
click at [319, 90] on input "text" at bounding box center [335, 98] width 170 height 35
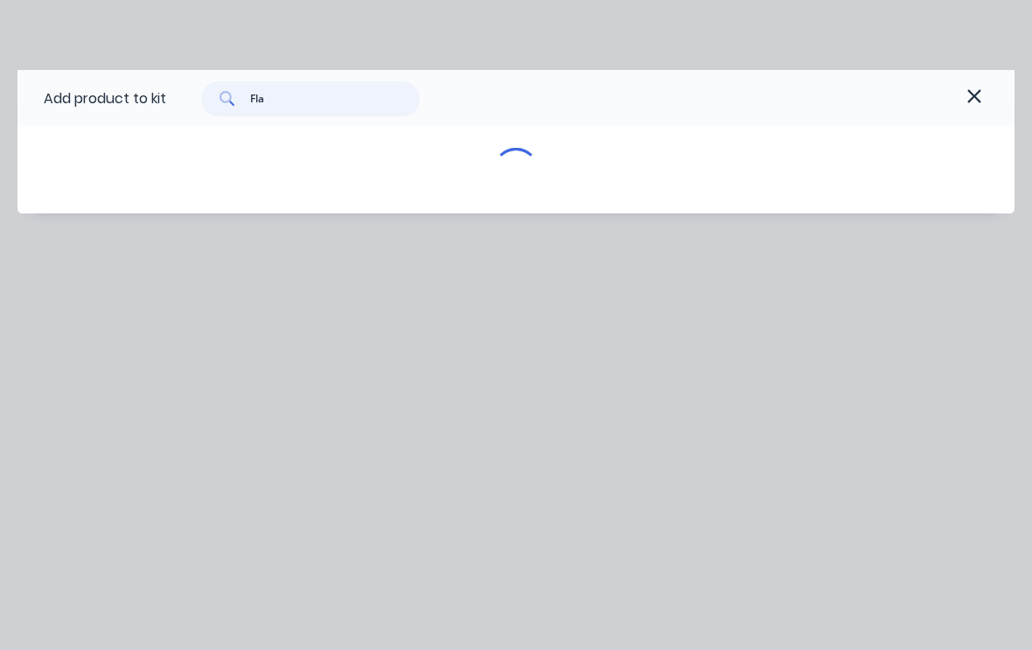
type input "Flat"
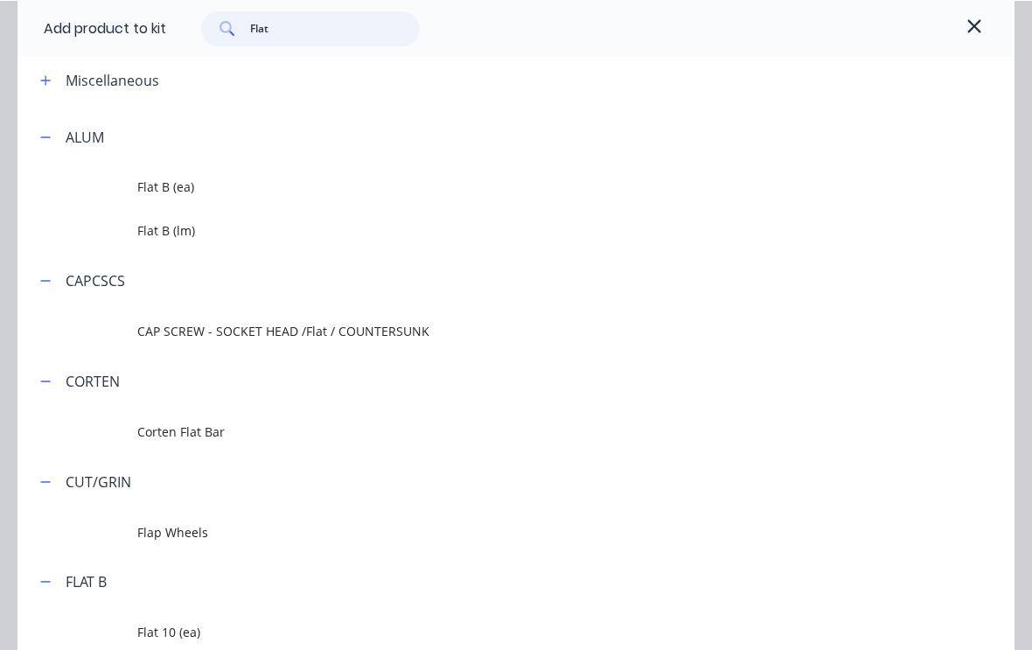
scroll to position [692, 184]
click at [209, 233] on span "Flat B (lm)" at bounding box center [488, 231] width 702 height 18
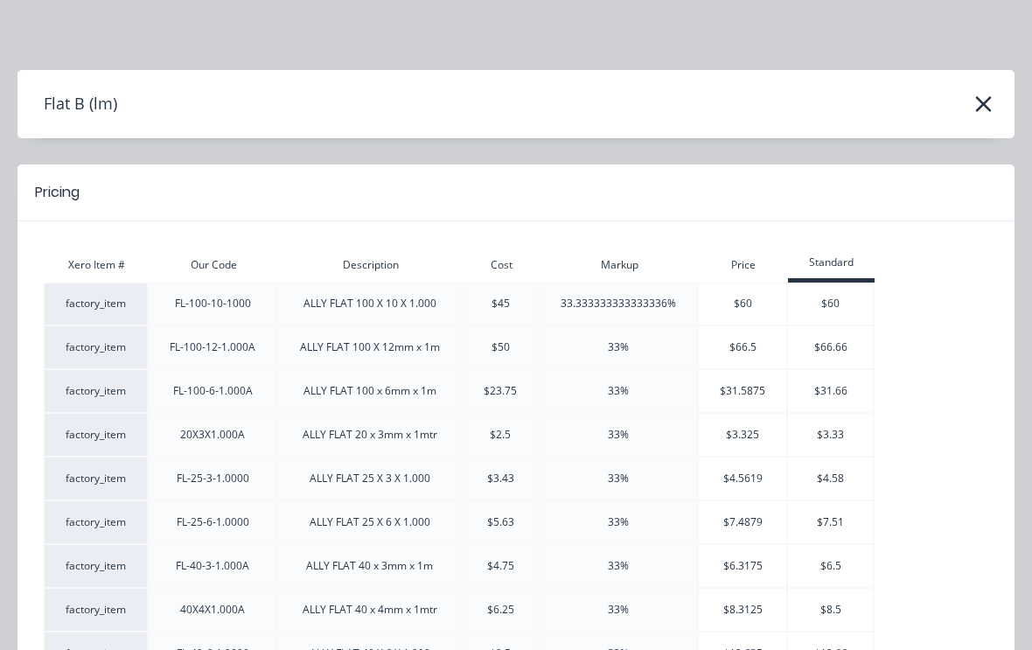
click at [977, 106] on icon "button" at bounding box center [983, 104] width 18 height 24
click at [979, 107] on icon "button" at bounding box center [983, 104] width 16 height 16
click at [970, 101] on button "button" at bounding box center [983, 104] width 28 height 28
click at [968, 98] on div "Flat B (lm)" at bounding box center [515, 103] width 997 height 33
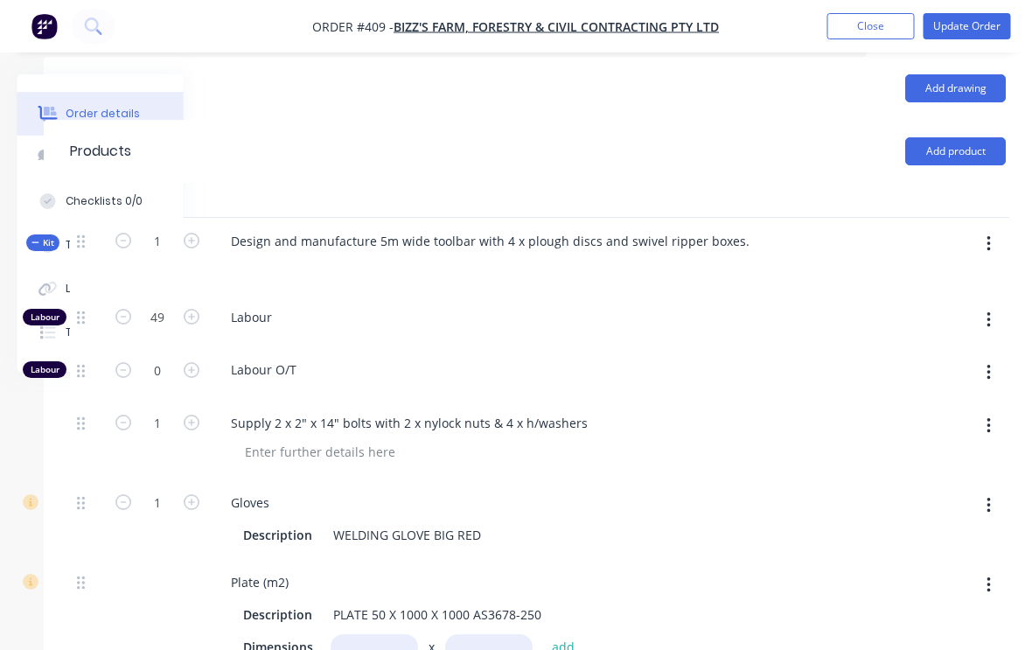
scroll to position [613, 184]
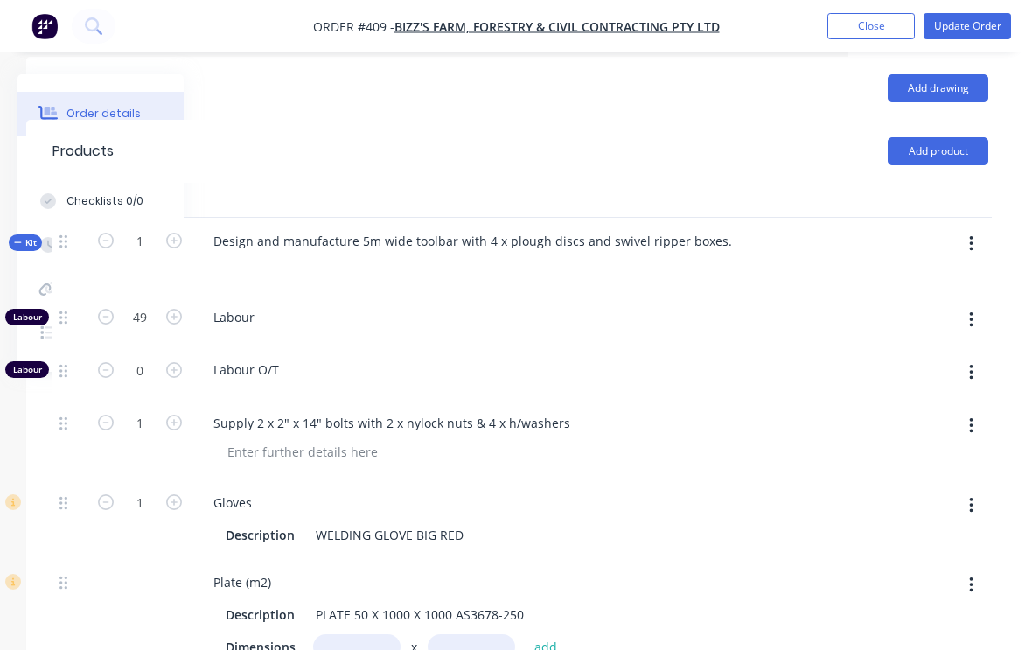
click at [971, 246] on icon "button" at bounding box center [971, 243] width 4 height 19
click at [920, 296] on div "Add product to kit" at bounding box center [908, 289] width 135 height 25
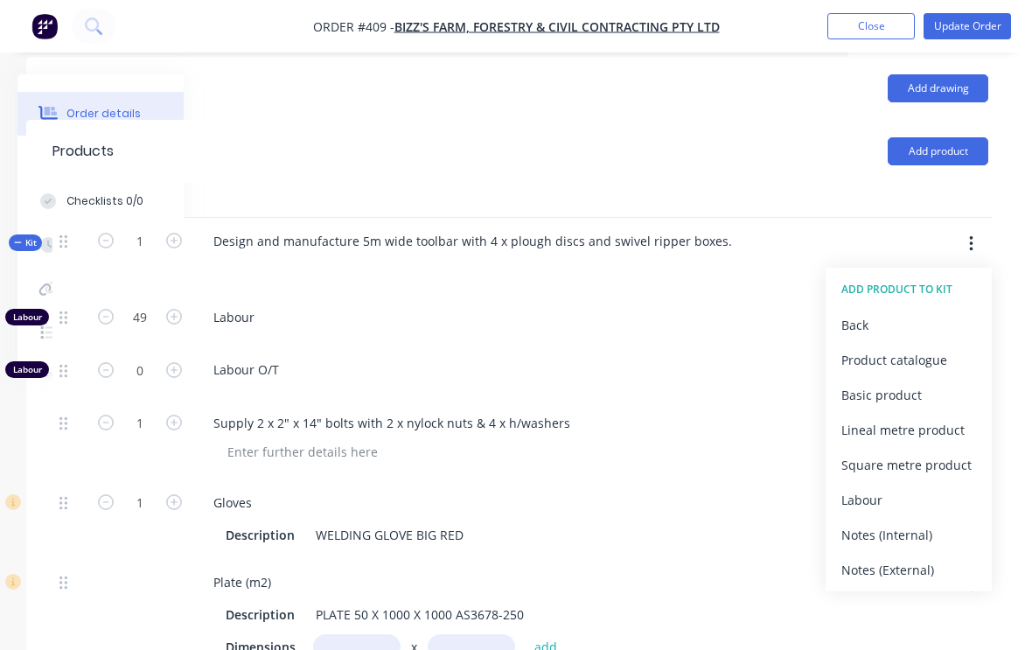
click at [906, 372] on div "Product catalogue" at bounding box center [908, 359] width 135 height 25
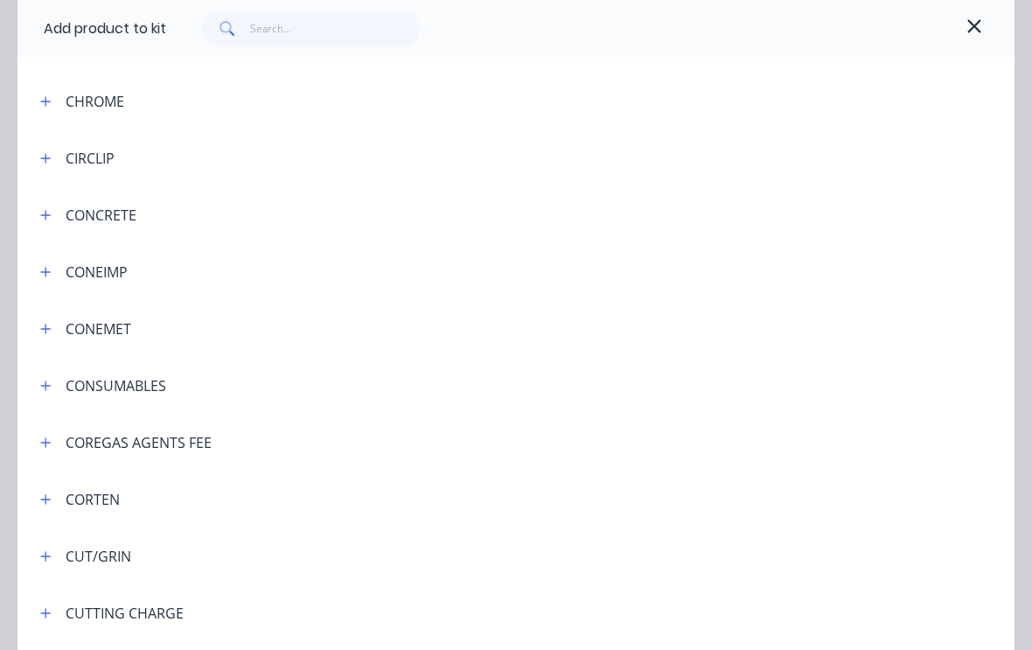
scroll to position [1578, 0]
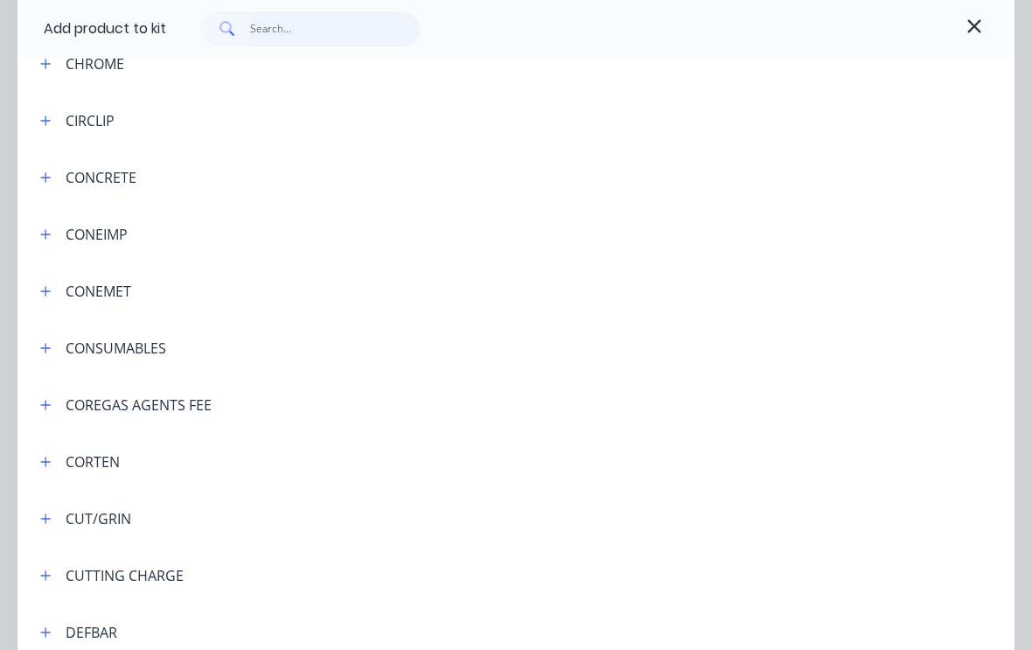
click at [331, 36] on input "text" at bounding box center [335, 28] width 170 height 35
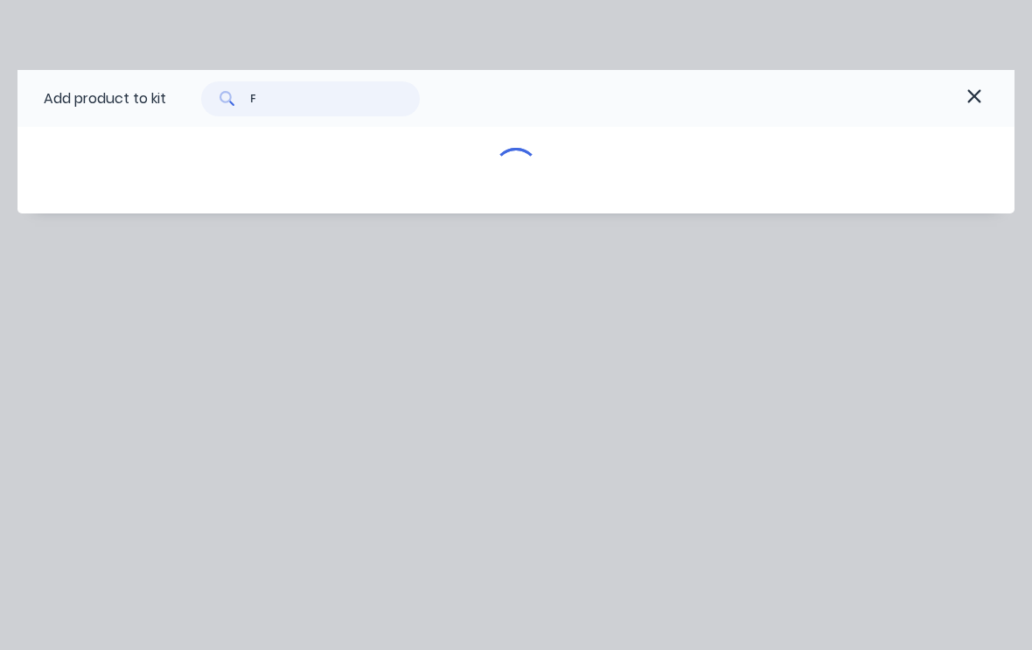
scroll to position [0, 0]
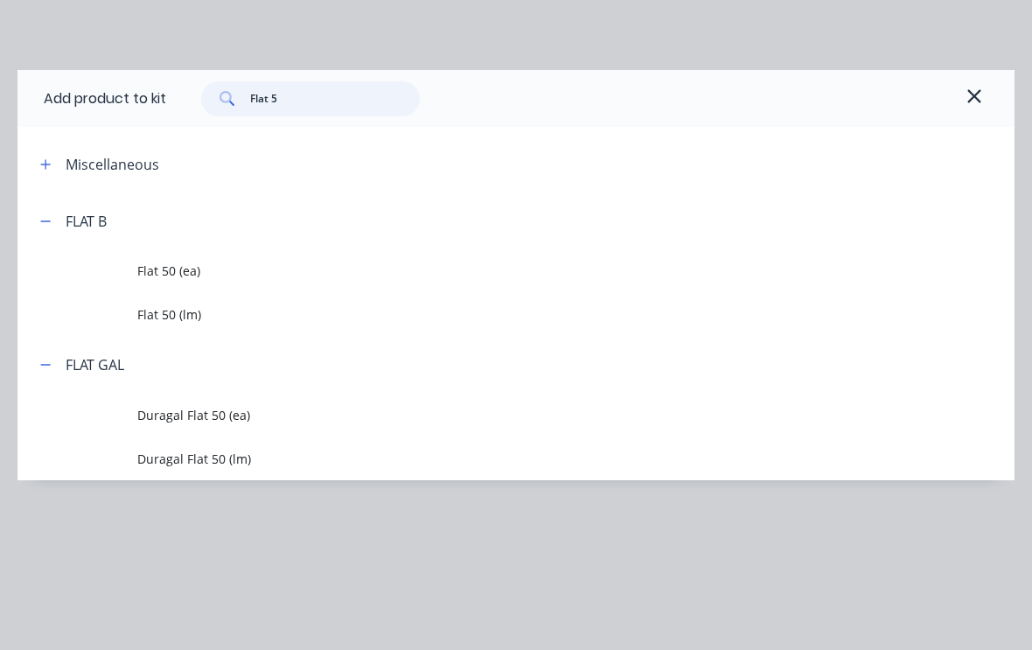
type input "Flat 50"
click at [234, 275] on span "Flat 50 (ea)" at bounding box center [488, 270] width 702 height 18
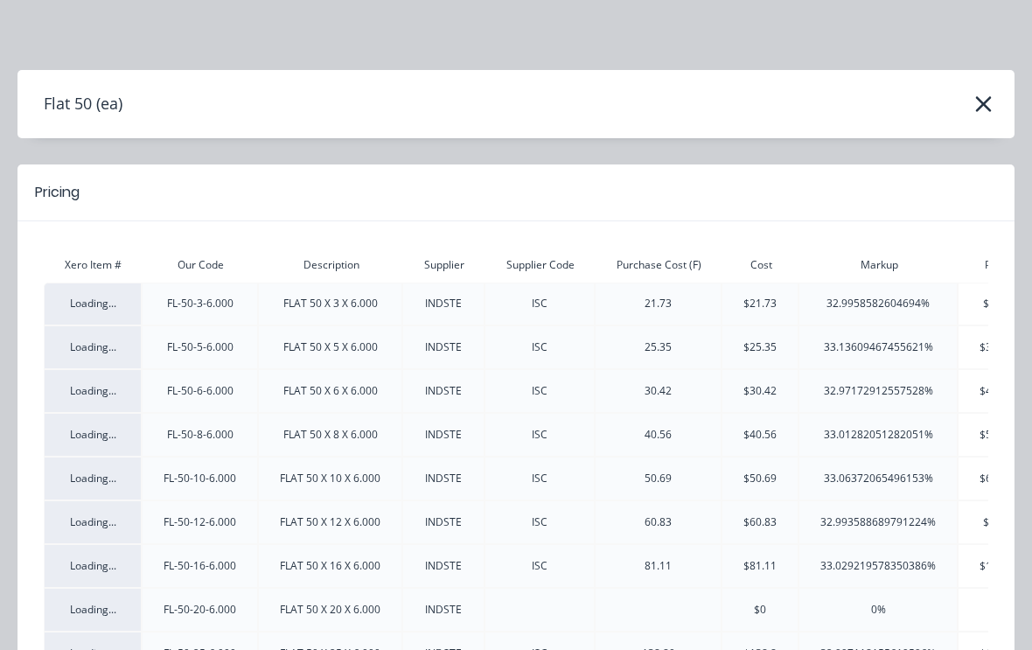
click at [970, 99] on button "button" at bounding box center [983, 104] width 28 height 28
click at [970, 110] on button "button" at bounding box center [983, 104] width 28 height 28
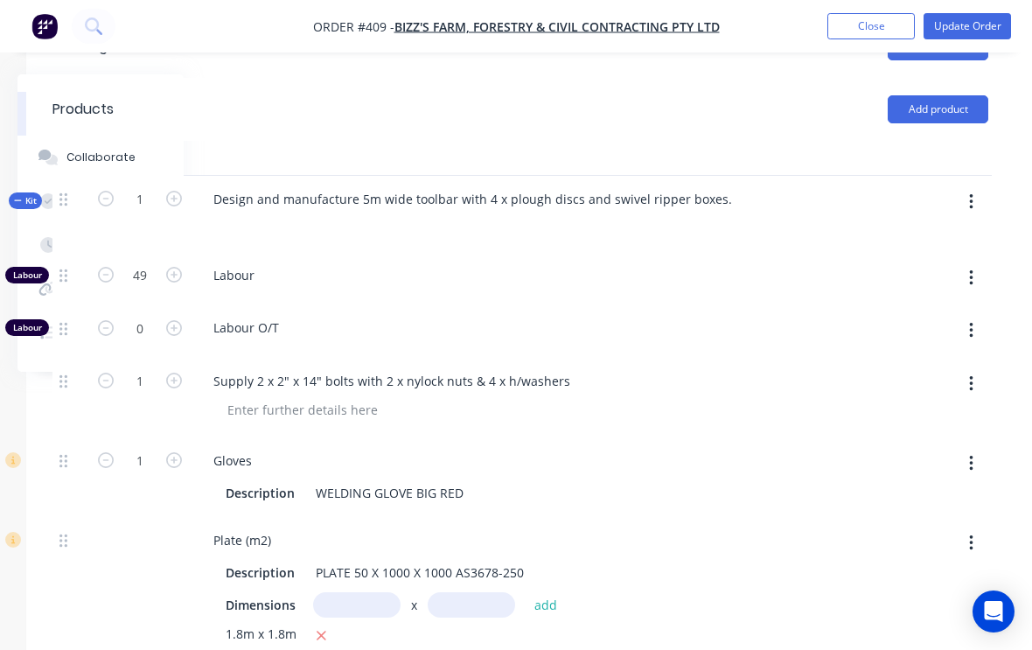
scroll to position [656, 184]
click at [969, 211] on icon "button" at bounding box center [971, 200] width 4 height 19
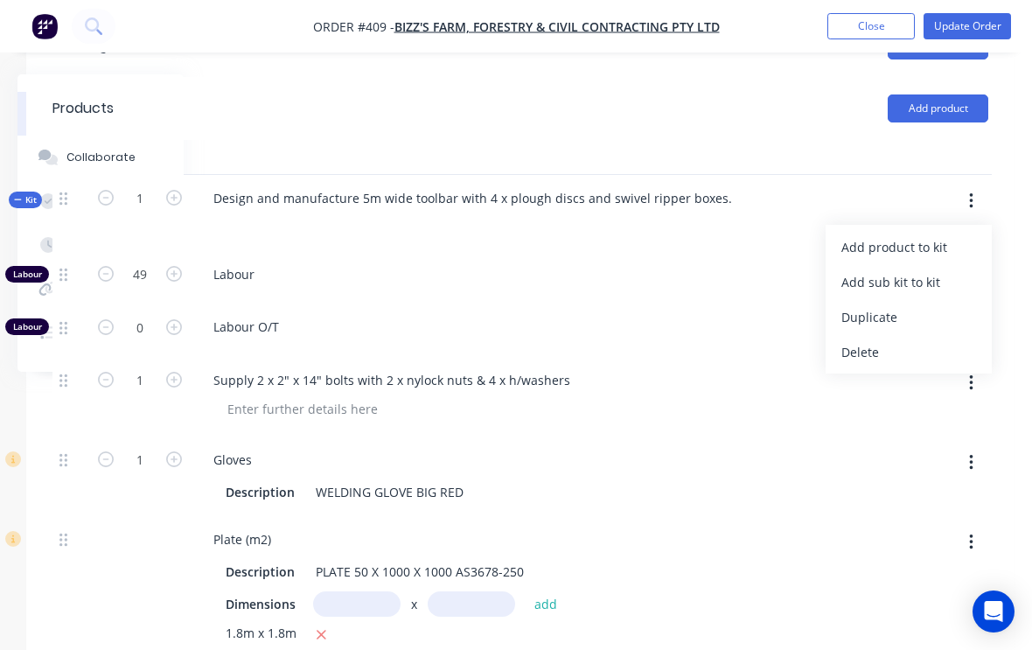
click at [924, 260] on div "Add product to kit" at bounding box center [908, 246] width 135 height 25
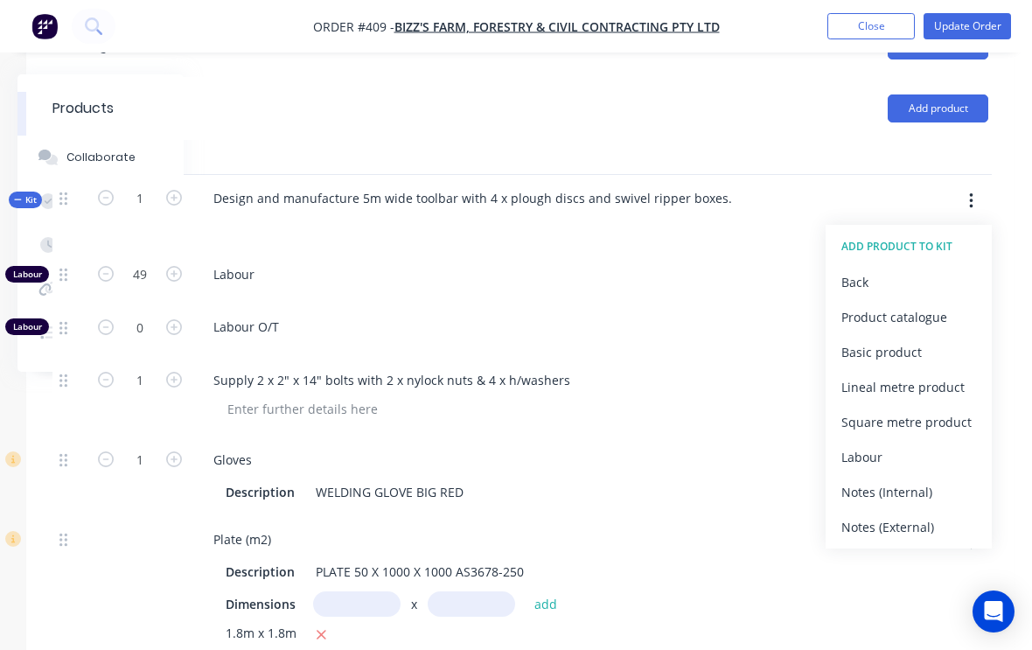
click at [921, 326] on div "Product catalogue" at bounding box center [908, 316] width 135 height 25
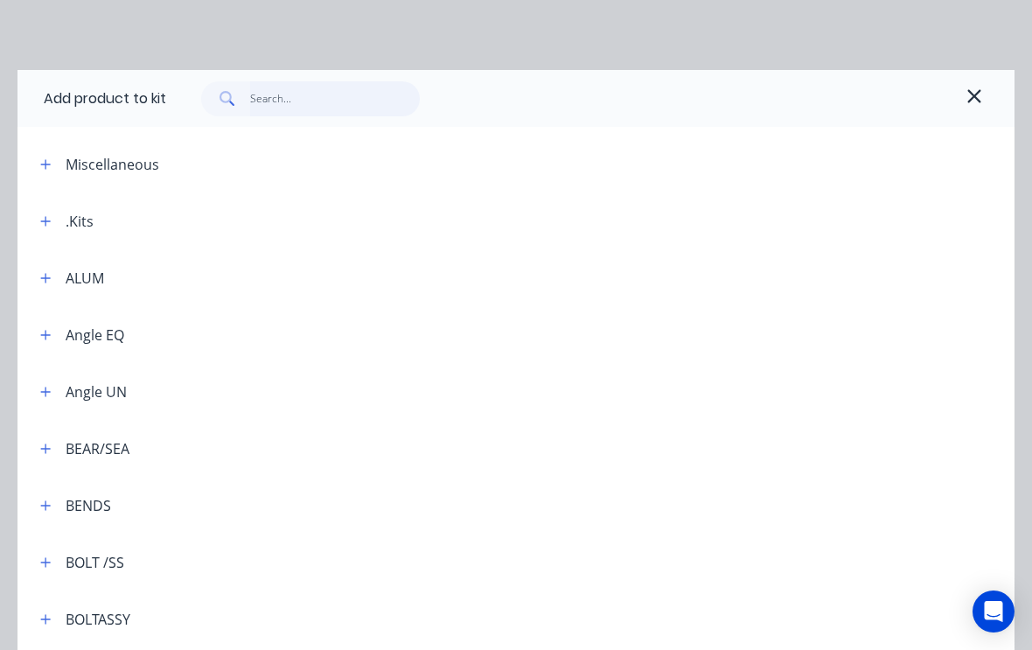
click at [333, 101] on input "text" at bounding box center [335, 98] width 170 height 35
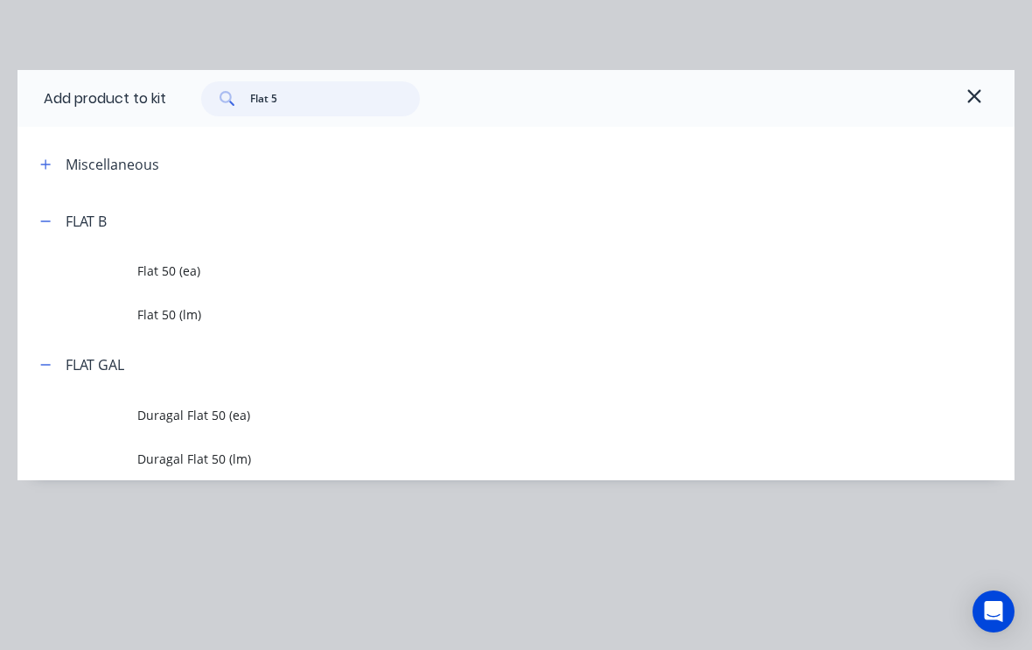
type input "Flat 50"
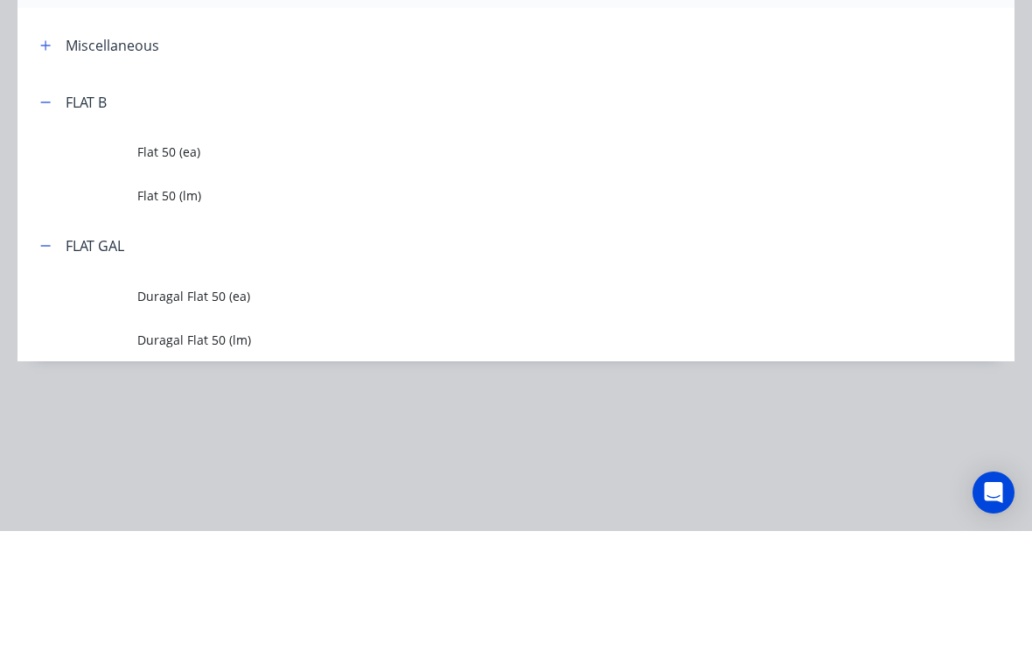
click at [177, 293] on td "Flat 50 (lm)" at bounding box center [575, 315] width 877 height 44
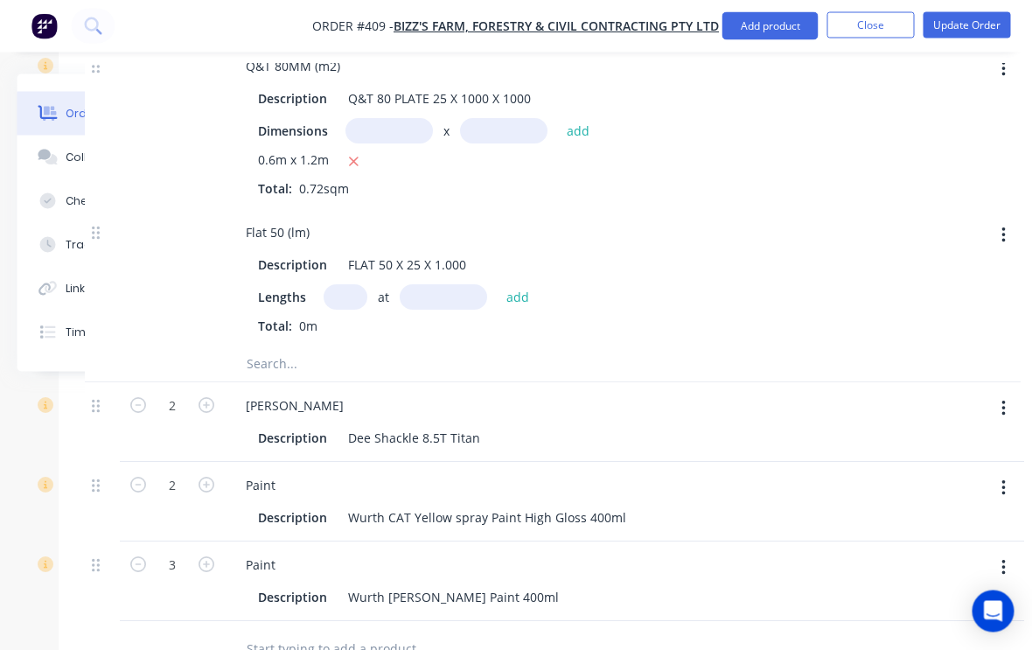
scroll to position [3484, 150]
click at [353, 310] on input "text" at bounding box center [346, 297] width 44 height 25
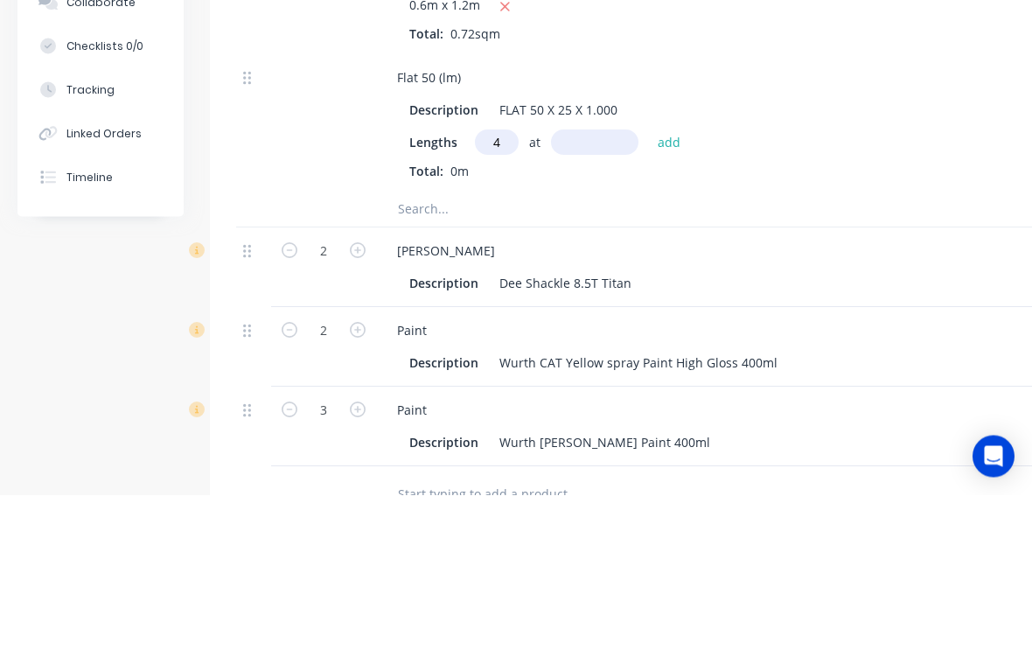
type input "4"
click at [609, 285] on input "text" at bounding box center [594, 297] width 87 height 25
type input "80"
click at [674, 286] on button "add" at bounding box center [669, 298] width 41 height 24
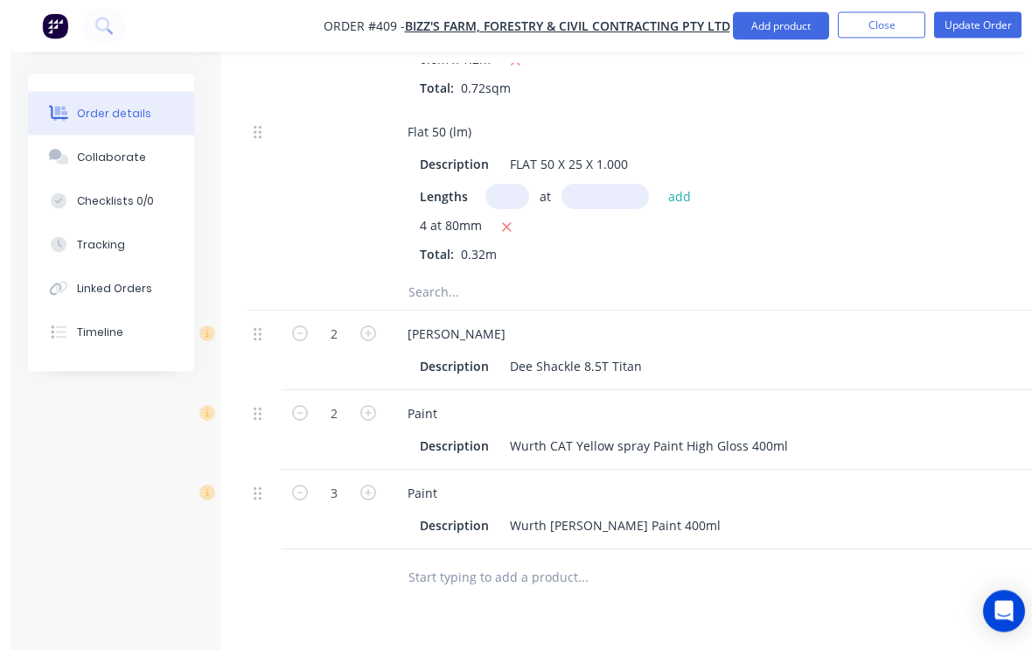
scroll to position [3613, 0]
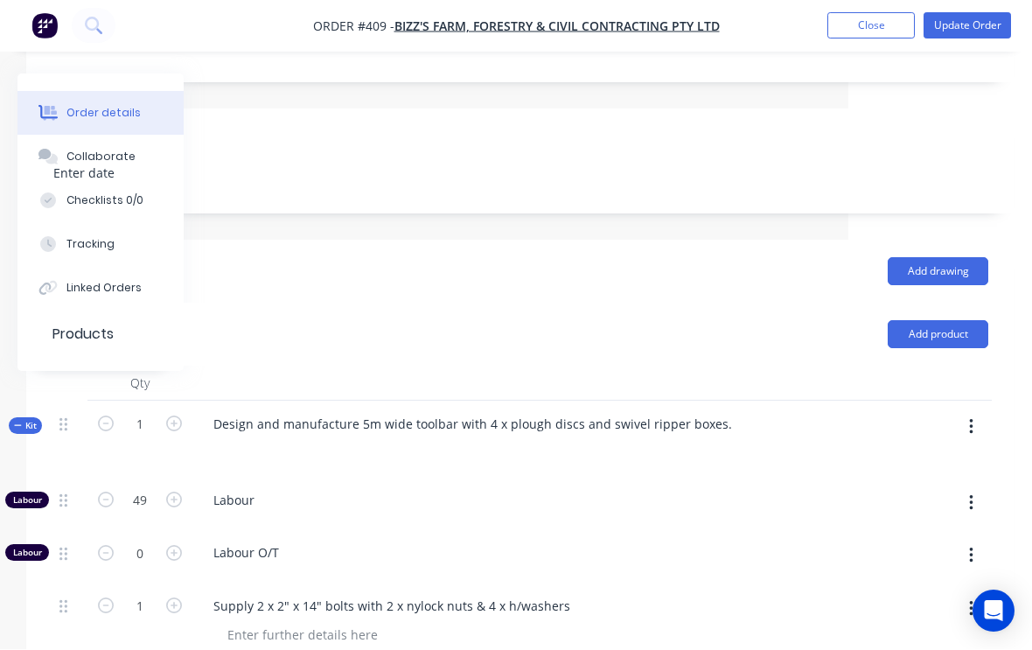
click at [970, 437] on icon "button" at bounding box center [971, 427] width 4 height 19
click at [970, 29] on button "Update Order" at bounding box center [966, 26] width 87 height 26
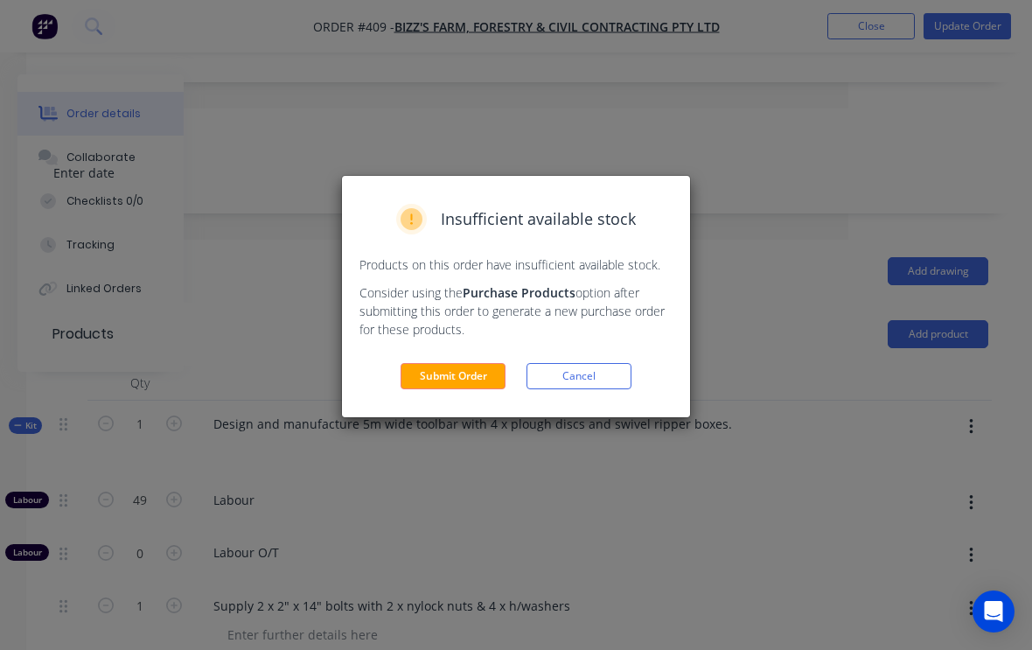
click at [454, 384] on button "Submit Order" at bounding box center [452, 376] width 105 height 26
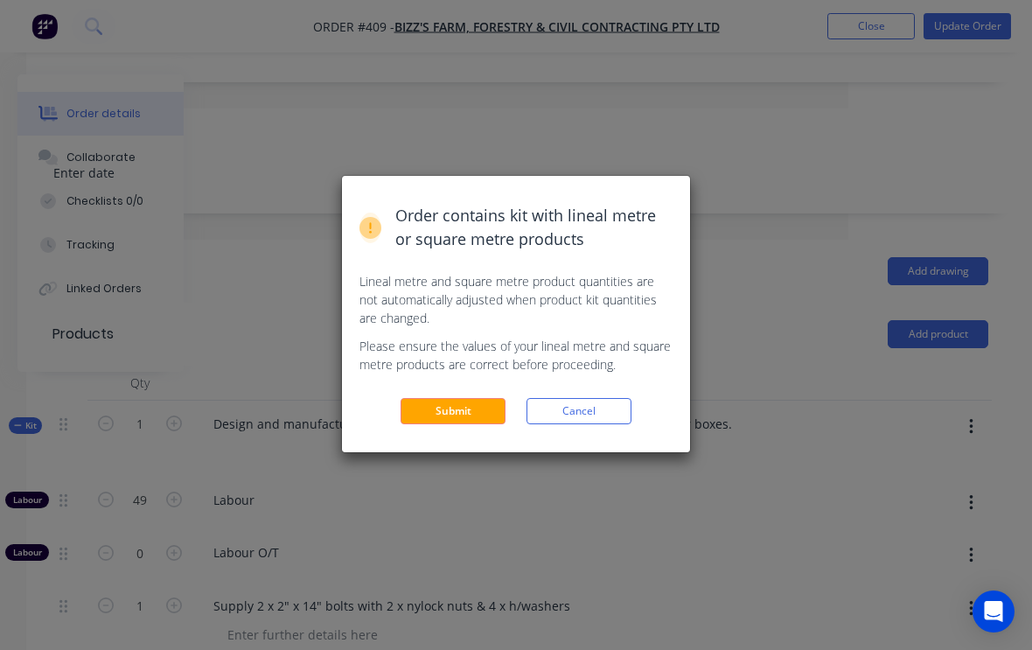
click at [477, 404] on button "Submit" at bounding box center [452, 411] width 105 height 26
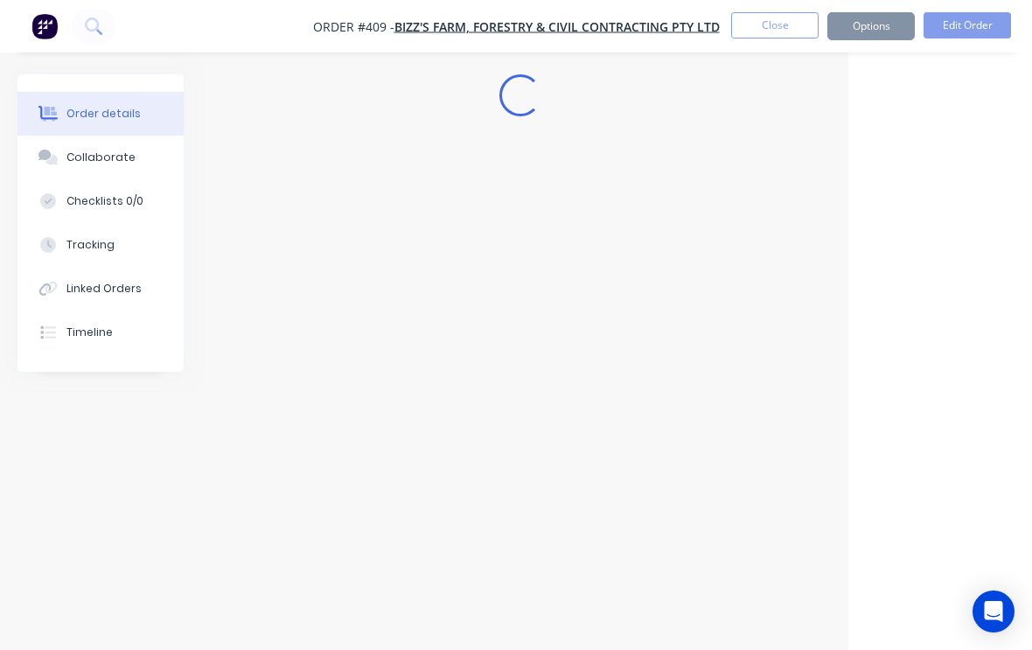
scroll to position [29, 184]
